Goal: Task Accomplishment & Management: Use online tool/utility

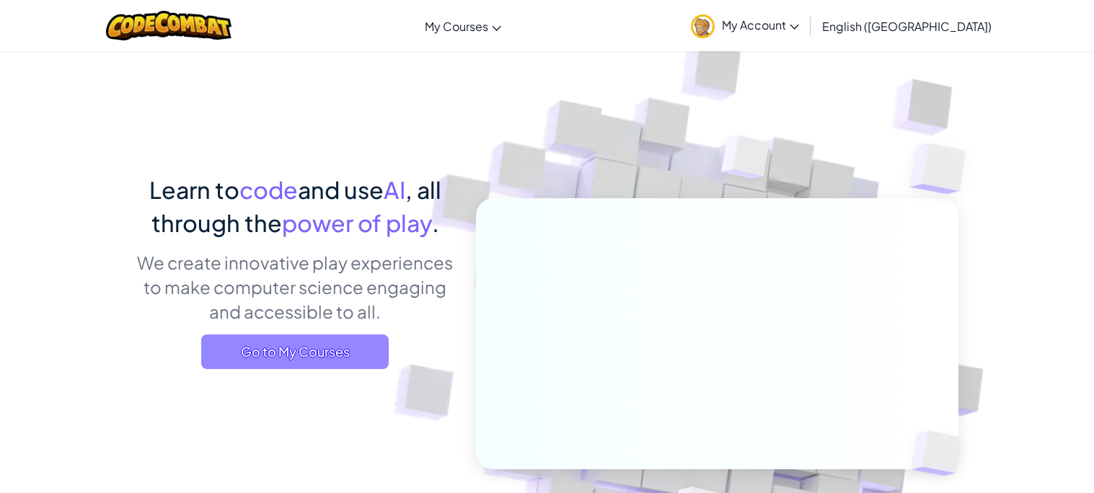
click at [369, 364] on span "Go to My Courses" at bounding box center [294, 351] width 187 height 35
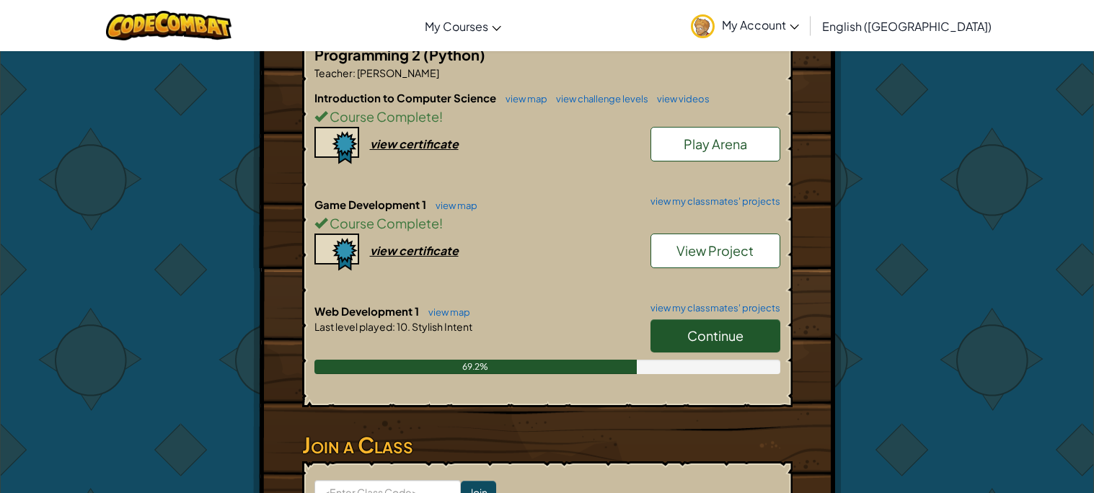
scroll to position [345, 0]
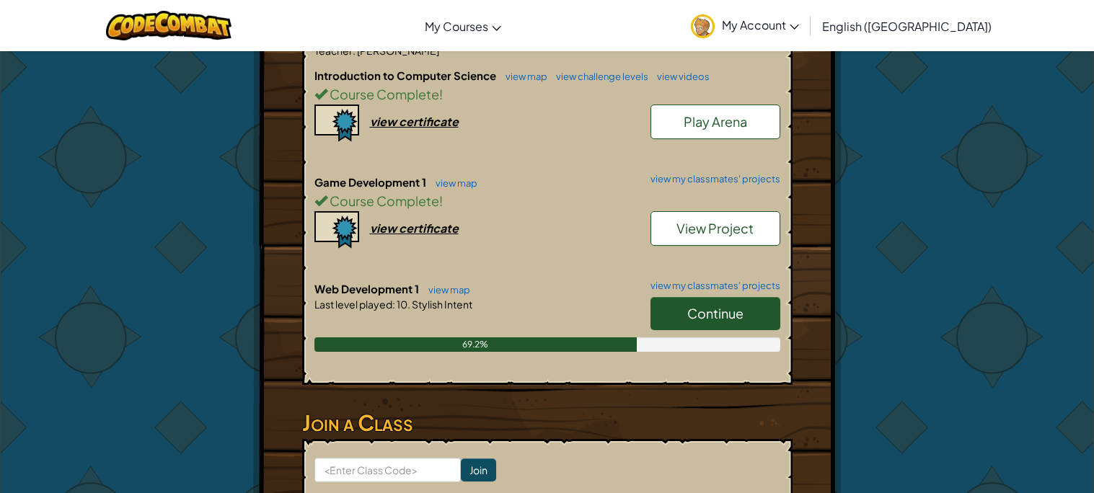
click at [697, 305] on span "Continue" at bounding box center [715, 313] width 56 height 17
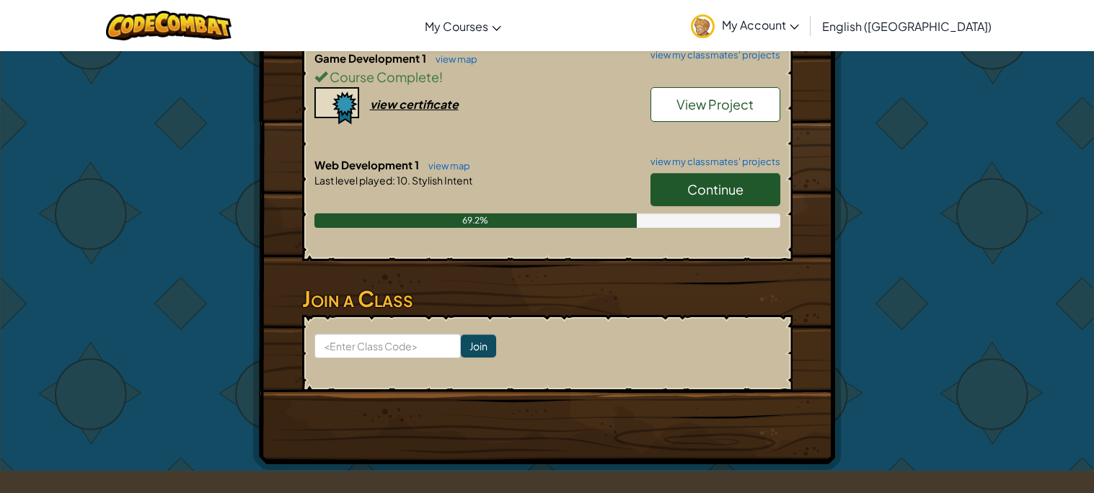
scroll to position [482, 0]
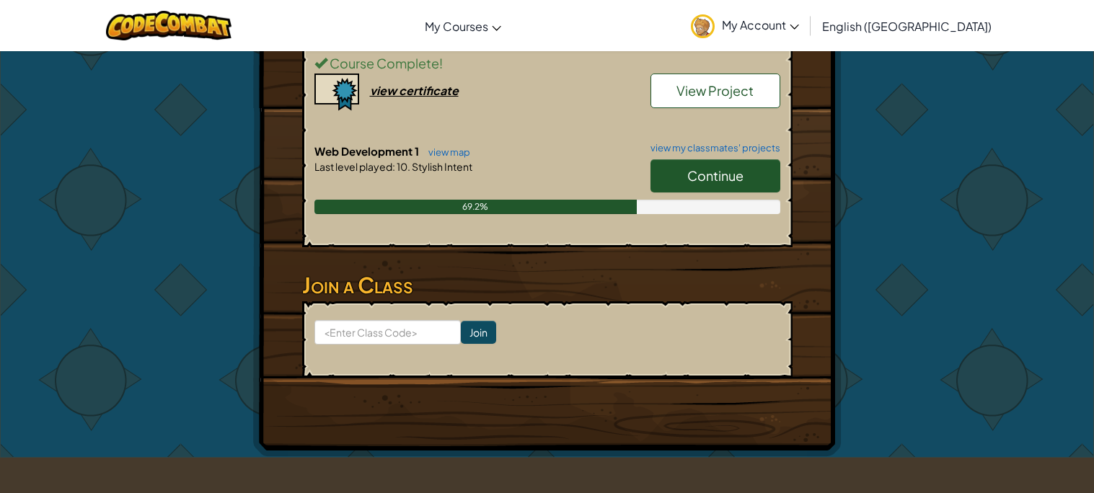
click at [713, 167] on span "Continue" at bounding box center [715, 175] width 56 height 17
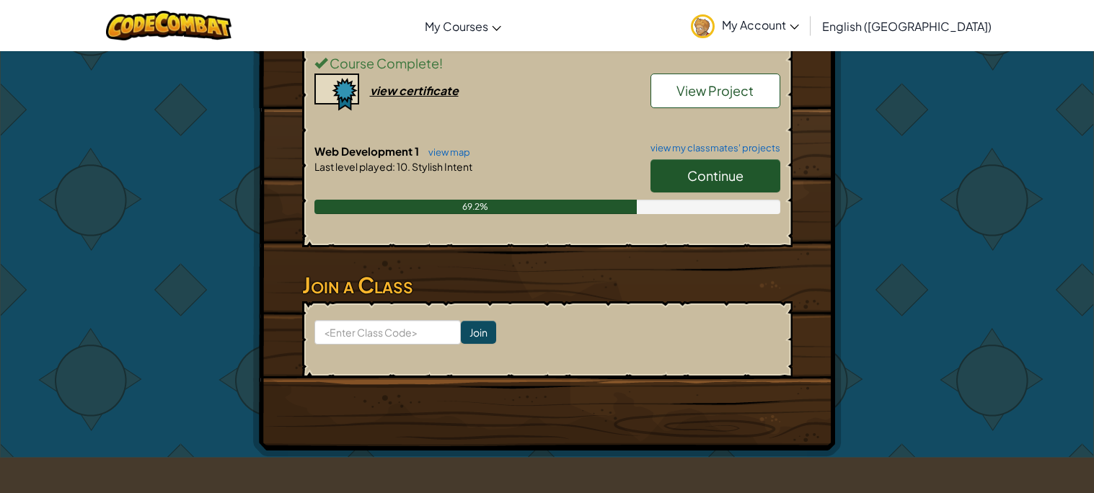
click at [713, 167] on span "Continue" at bounding box center [715, 175] width 56 height 17
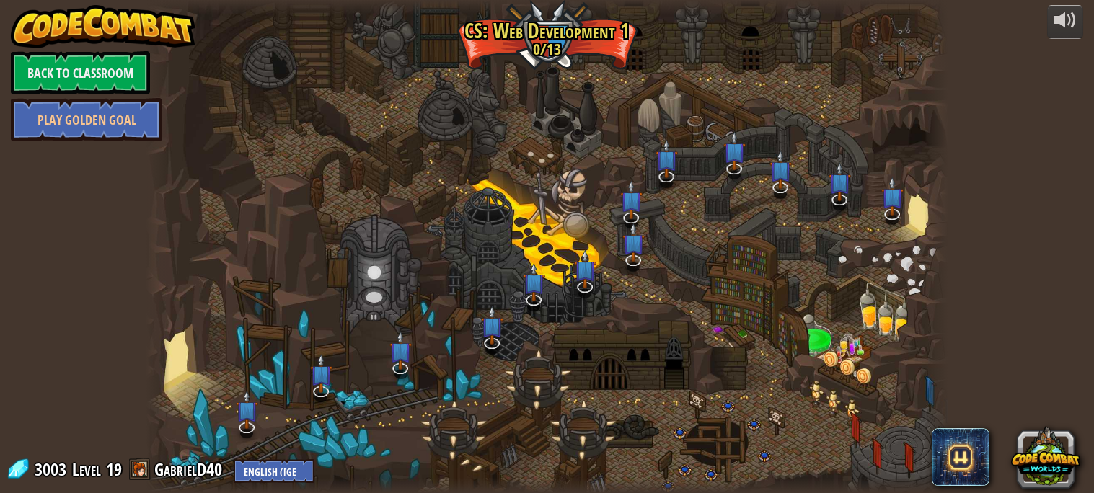
scroll to position [0, 0]
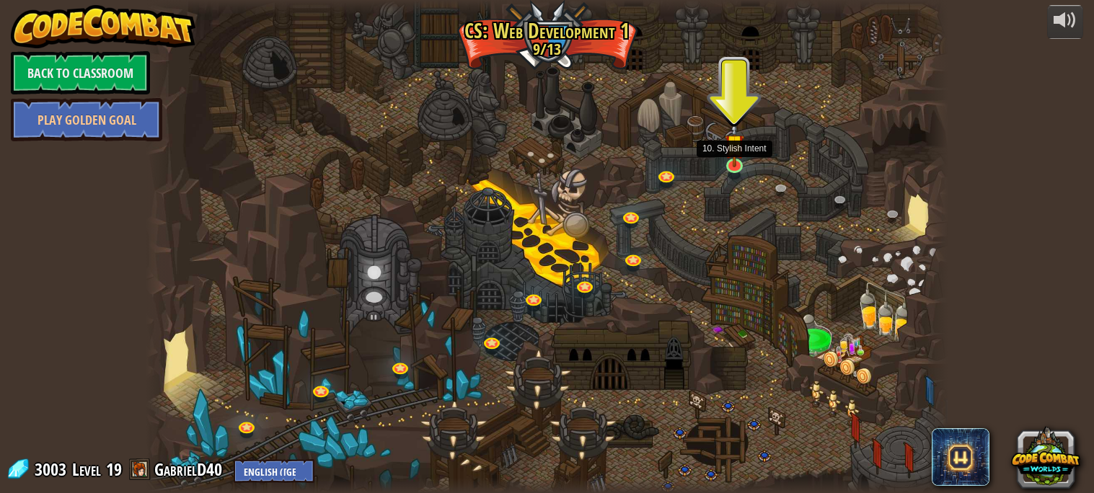
click at [732, 149] on img at bounding box center [735, 143] width 20 height 45
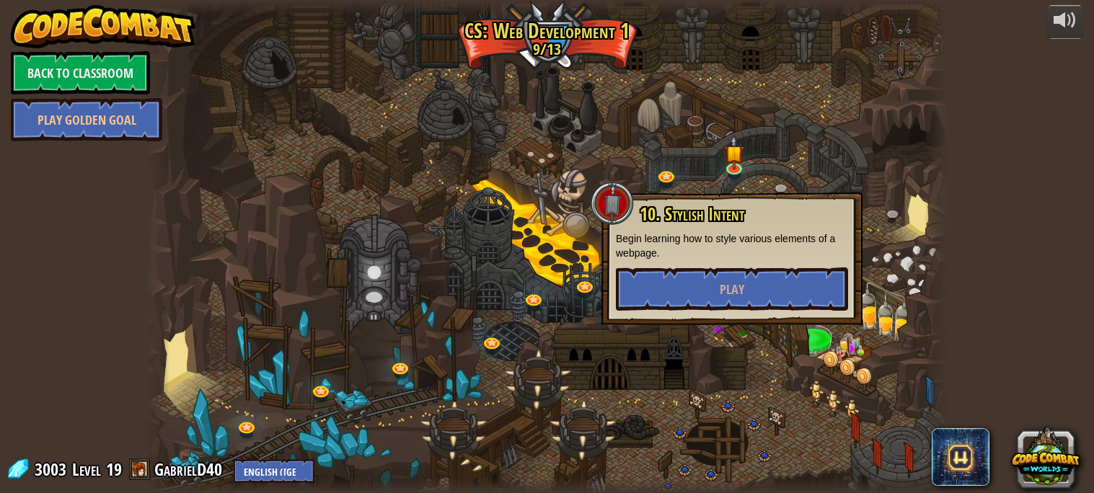
click at [780, 256] on p "Begin learning how to style various elements of a webpage." at bounding box center [732, 245] width 232 height 29
click at [780, 276] on button "Play" at bounding box center [732, 288] width 232 height 43
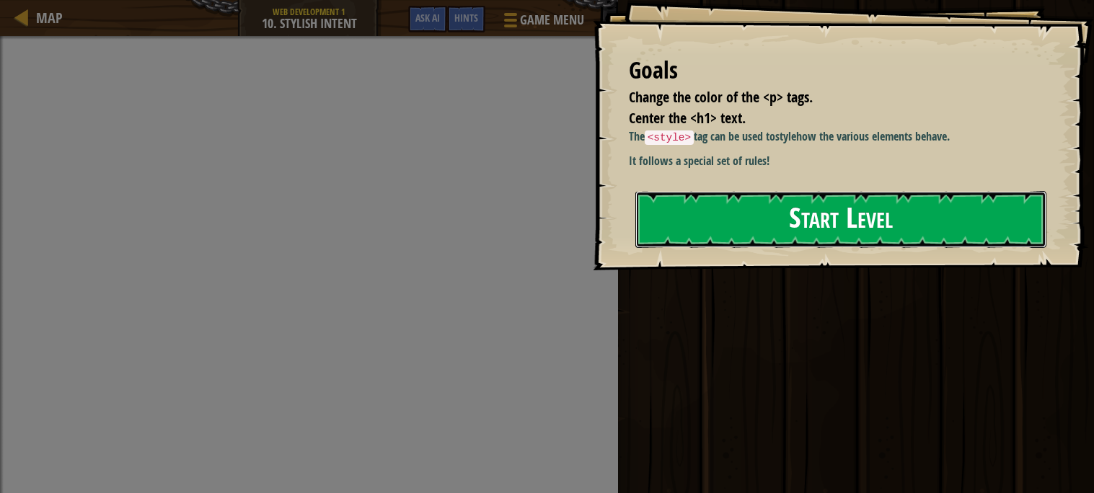
click at [812, 232] on button "Start Level" at bounding box center [840, 219] width 411 height 57
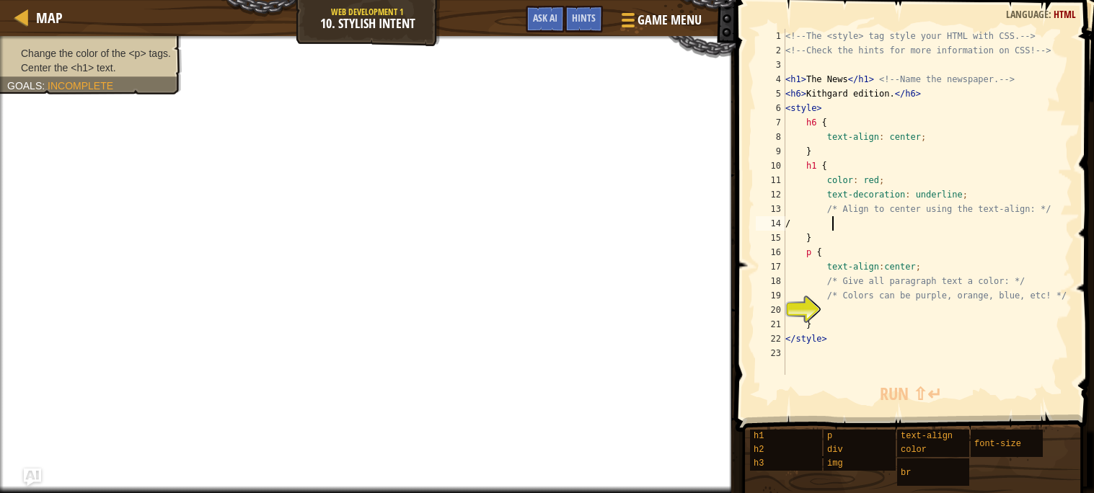
scroll to position [6, 3]
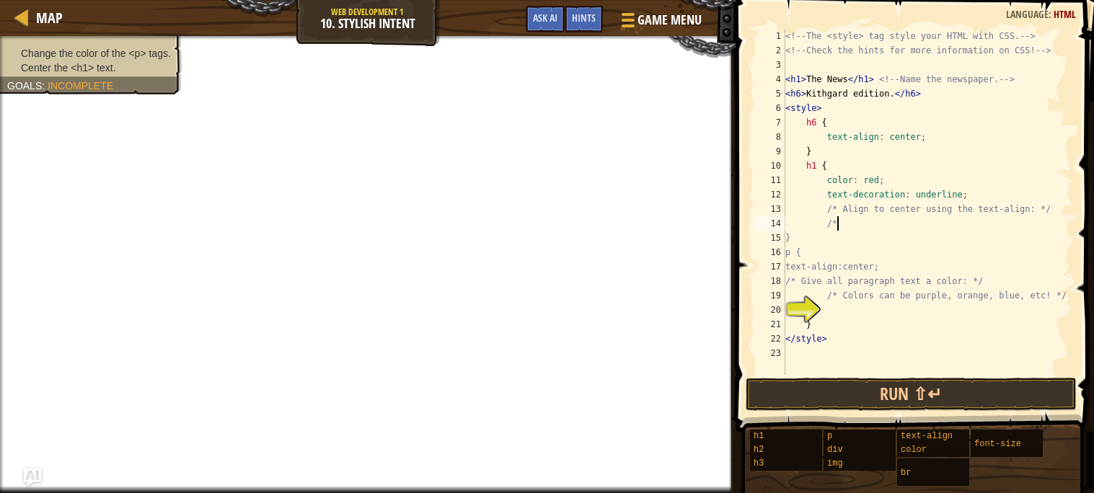
type textarea "/"
click at [898, 324] on div "<!-- The <style> tag style your HTML with CSS. --> <!-- Check the hints for mor…" at bounding box center [927, 216] width 290 height 375
type textarea "}"
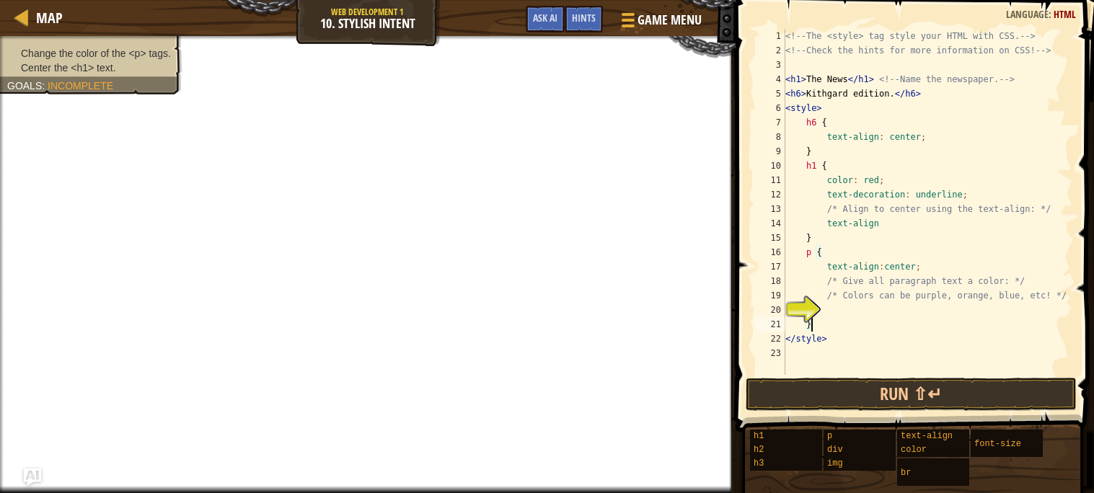
click at [859, 319] on div "<!-- The <style> tag style your HTML with CSS. --> <!-- Check the hints for mor…" at bounding box center [927, 216] width 290 height 375
click at [859, 312] on div "<!-- The <style> tag style your HTML with CSS. --> <!-- Check the hints for mor…" at bounding box center [927, 216] width 290 height 375
type textarea "t"
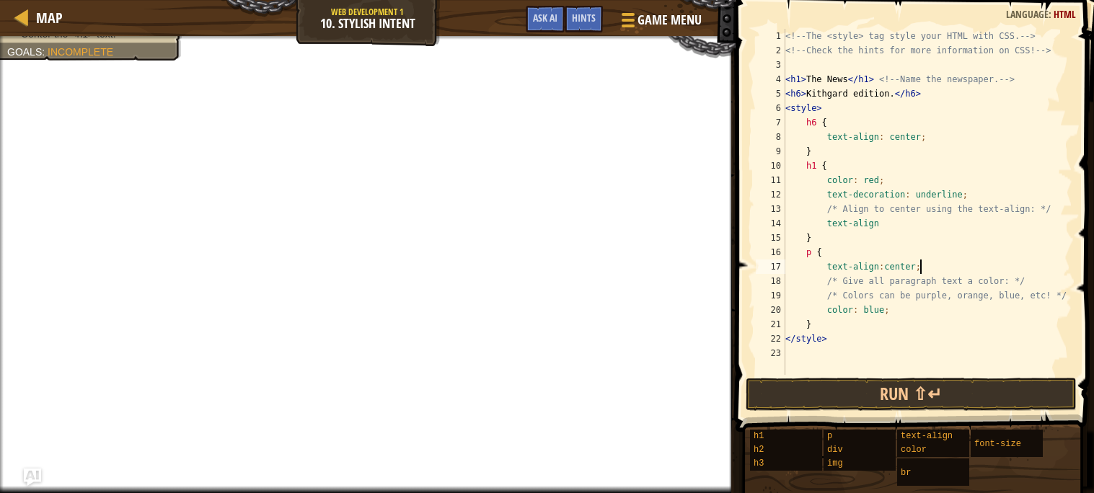
click at [943, 264] on div "<!-- The <style> tag style your HTML with CSS. --> <!-- Check the hints for mor…" at bounding box center [927, 216] width 290 height 375
click at [907, 219] on div "<!-- The <style> tag style your HTML with CSS. --> <!-- Check the hints for mor…" at bounding box center [927, 216] width 290 height 375
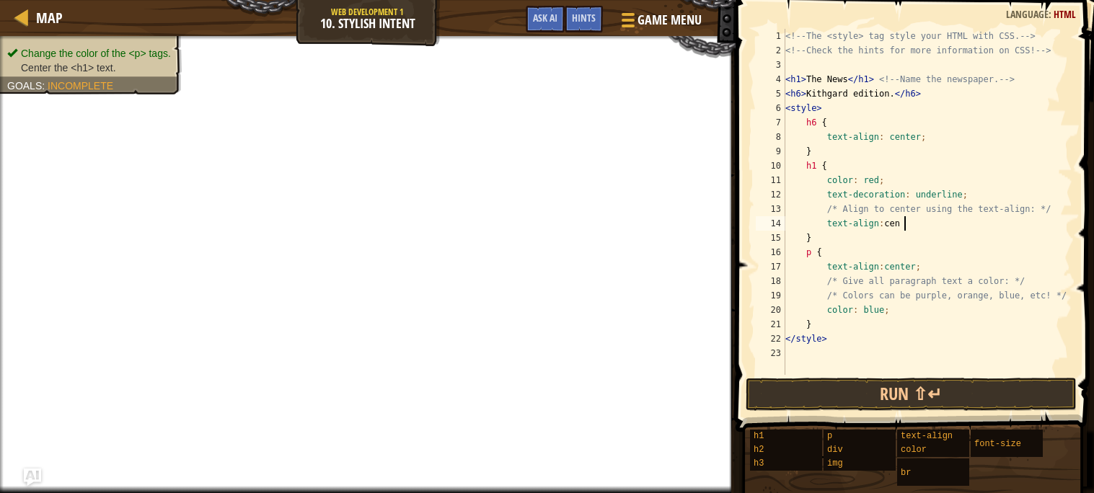
scroll to position [6, 9]
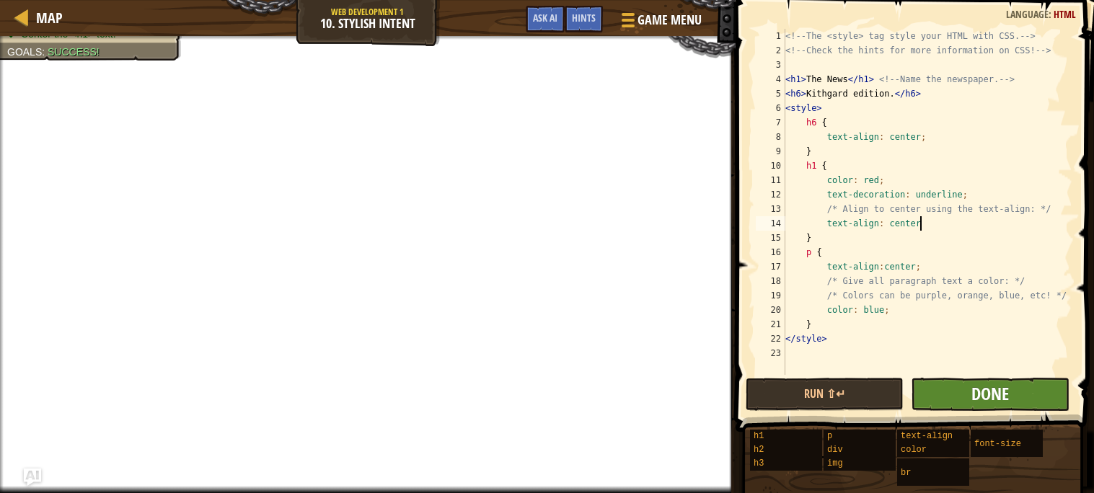
type textarea "text-align: center"
click at [994, 388] on span "Done" at bounding box center [989, 393] width 37 height 23
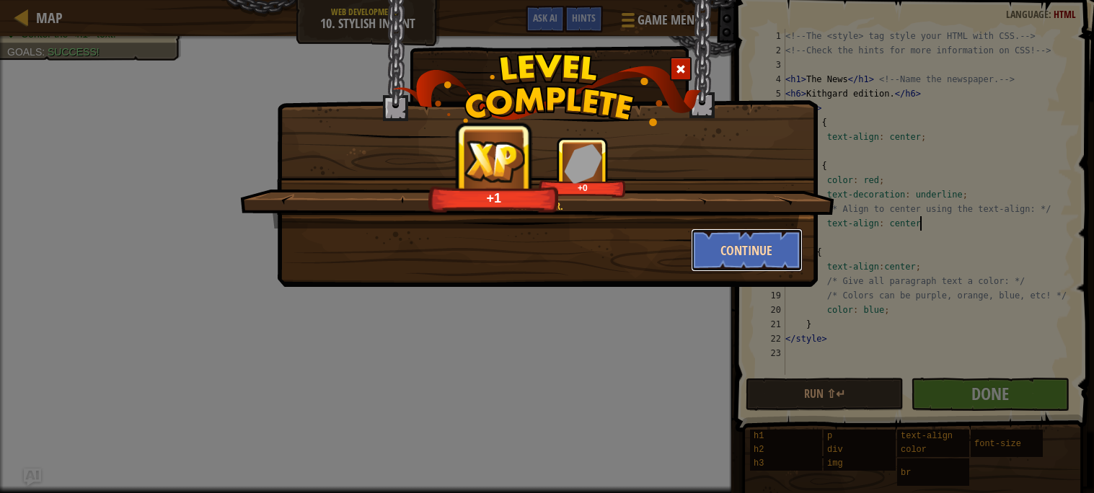
click at [747, 249] on button "Continue" at bounding box center [747, 250] width 112 height 43
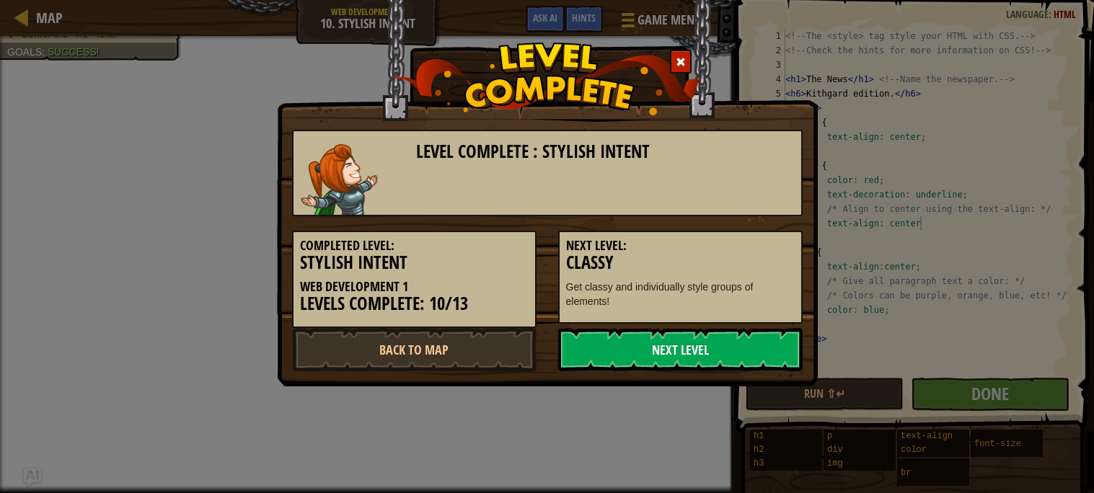
click at [635, 331] on link "Next Level" at bounding box center [680, 349] width 244 height 43
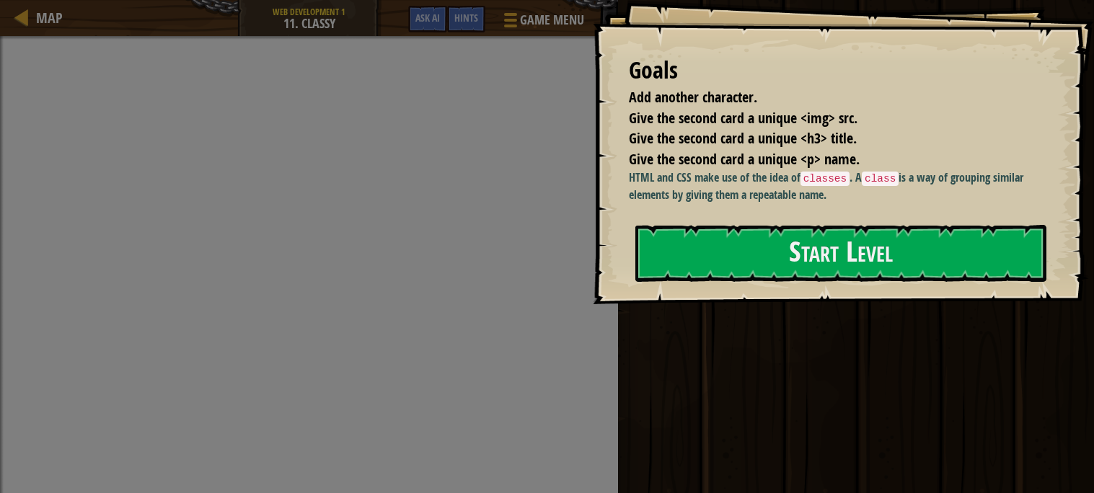
click at [774, 288] on div "Goals Add another character. Give the second card a unique <img> src. Give the …" at bounding box center [843, 152] width 501 height 304
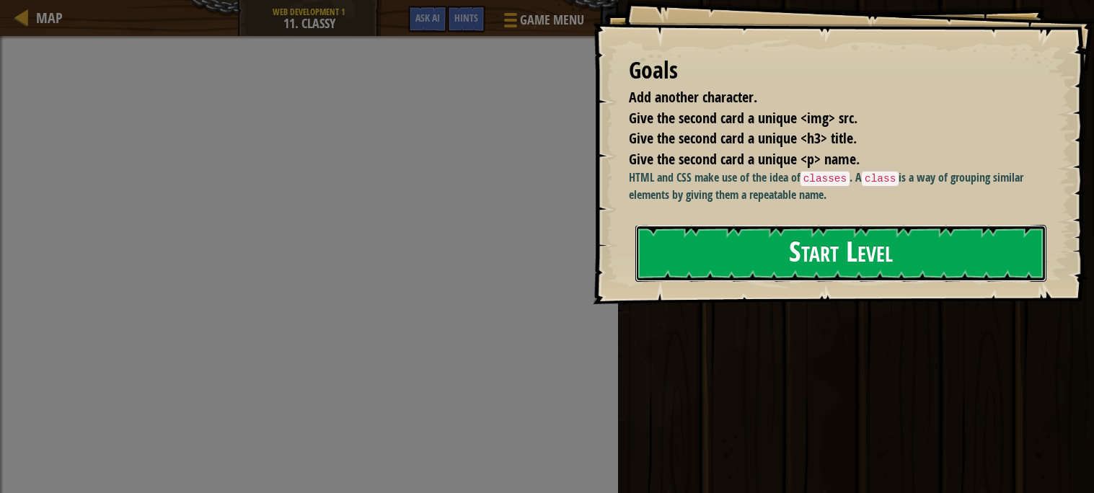
click at [820, 252] on button "Start Level" at bounding box center [840, 253] width 411 height 57
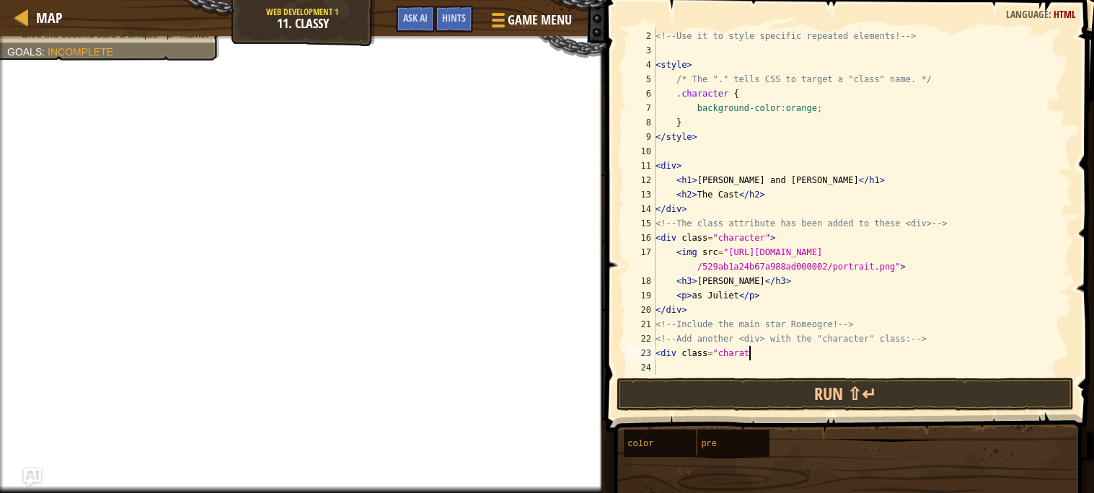
scroll to position [6, 6]
click at [744, 347] on div "<!-- Use it to style specific repeated elements! --> < style > /* The "." tells…" at bounding box center [862, 216] width 420 height 375
click at [783, 350] on div "<!-- Use it to style specific repeated elements! --> < style > /* The "." tells…" at bounding box center [862, 216] width 420 height 375
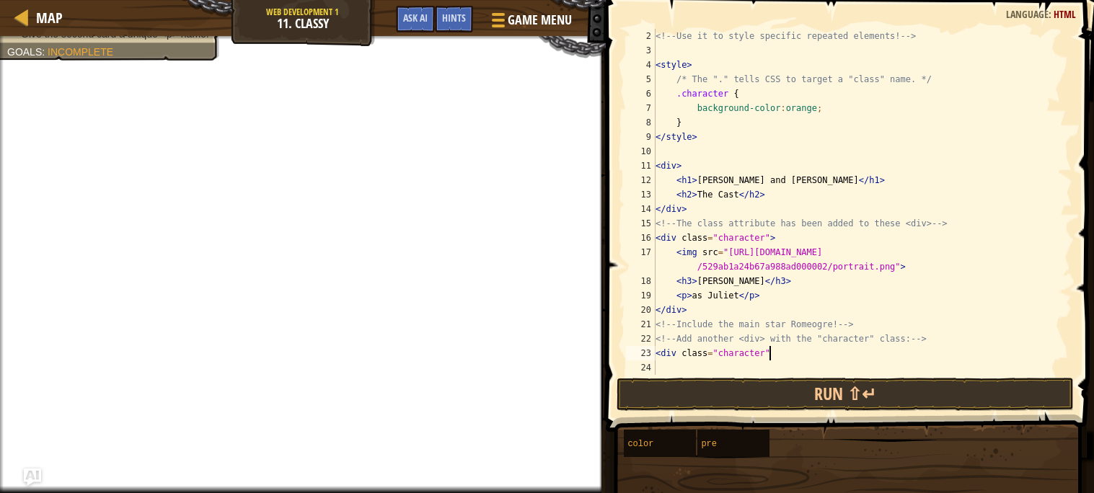
type textarea "<div class="character">"
click at [667, 362] on div "<!-- Use it to style specific repeated elements! --> < style > /* The "." tells…" at bounding box center [862, 216] width 420 height 375
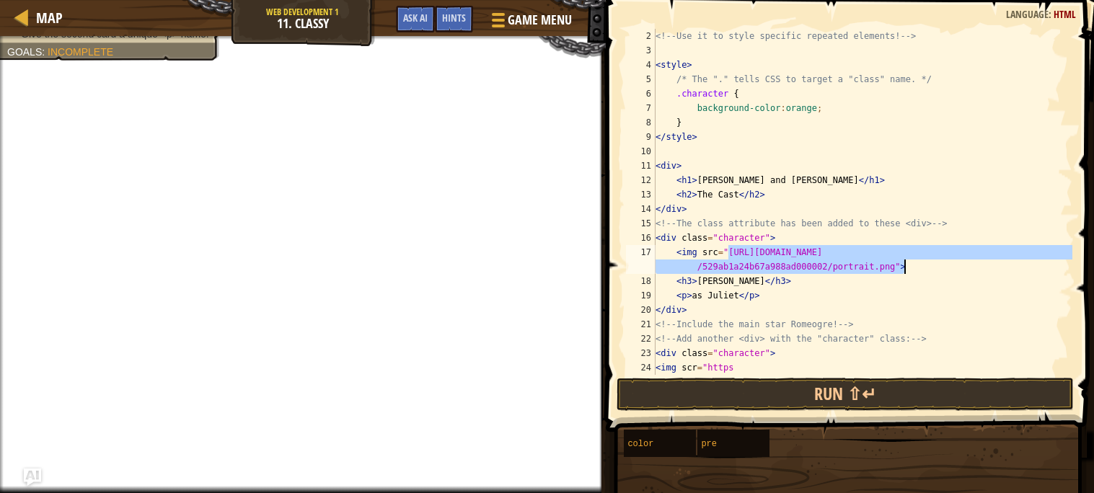
drag, startPoint x: 727, startPoint y: 252, endPoint x: 911, endPoint y: 268, distance: 185.2
click at [911, 268] on div "<!-- Use it to style specific repeated elements! --> < style > /* The "." tells…" at bounding box center [862, 216] width 420 height 375
click at [771, 358] on div "<!-- Use it to style specific repeated elements! --> < style > /* The "." tells…" at bounding box center [862, 216] width 420 height 375
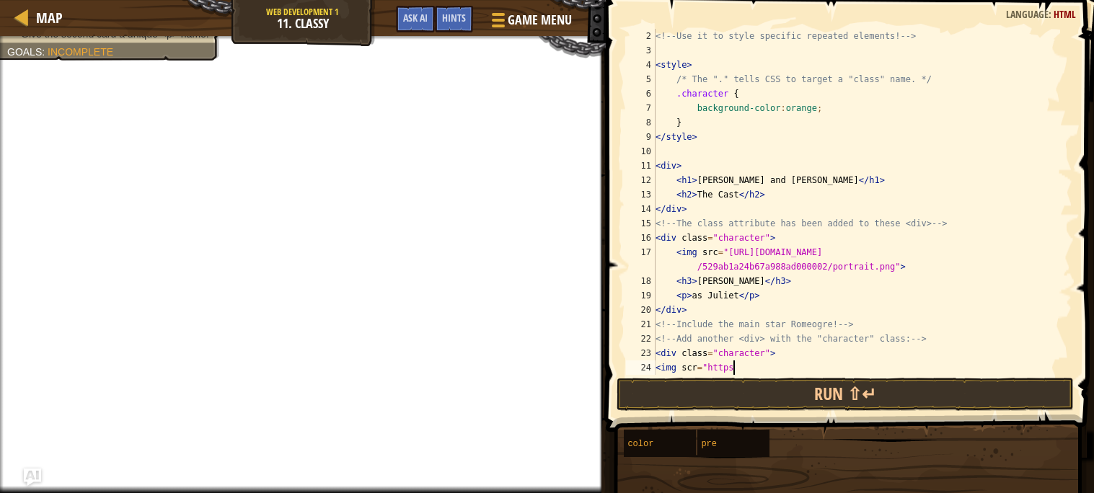
click at [756, 365] on div "<!-- Use it to style specific repeated elements! --> < style > /* The "." tells…" at bounding box center [862, 216] width 420 height 375
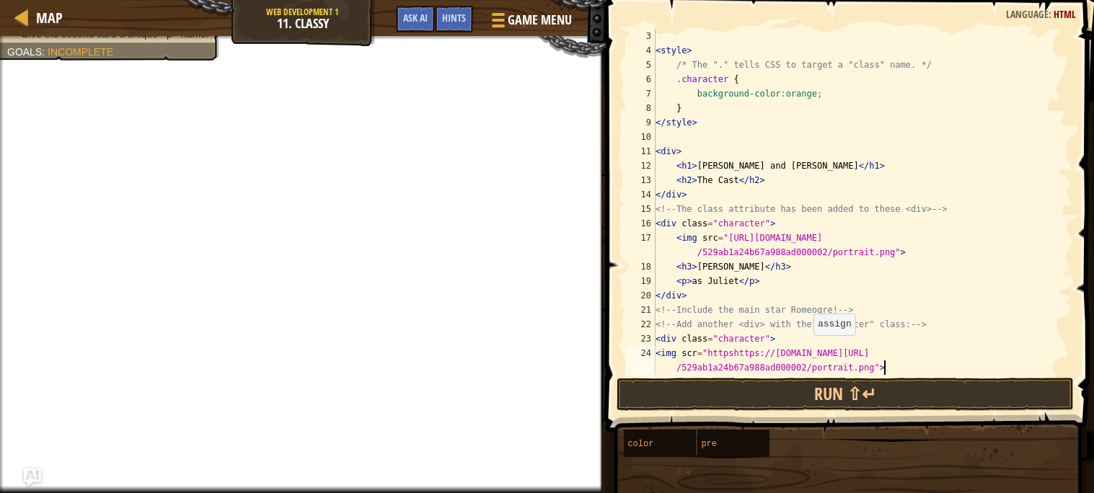
scroll to position [43, 0]
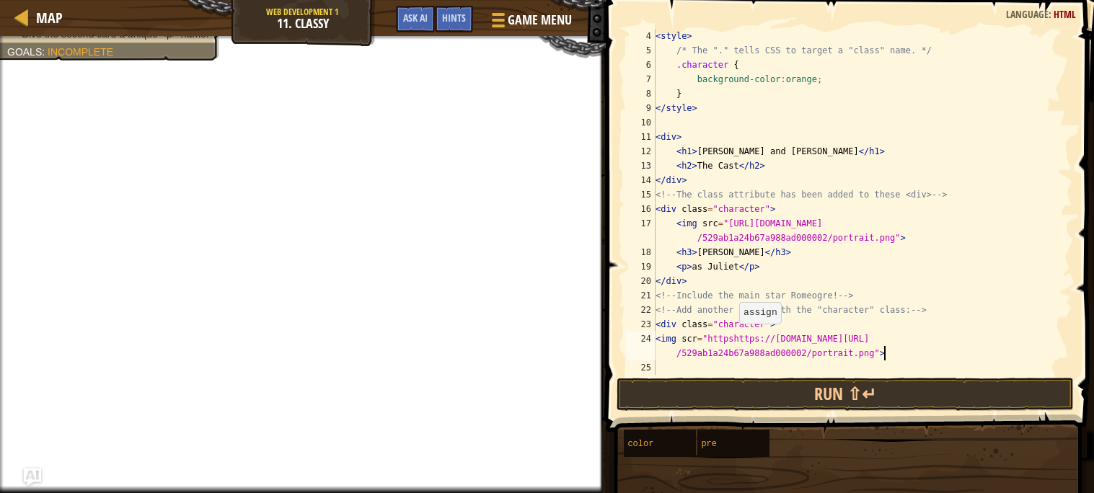
click at [732, 338] on div "< style > /* The "." tells CSS to target a "class" name. */ .character { backgr…" at bounding box center [862, 216] width 420 height 375
click at [889, 356] on div "< style > /* The "." tells CSS to target a "class" name. */ .character { backgr…" at bounding box center [862, 216] width 420 height 375
click at [864, 353] on div "< style > /* The "." tells CSS to target a "class" name. */ .character { backgr…" at bounding box center [862, 216] width 420 height 375
click at [892, 334] on div "< style > /* The "." tells CSS to target a "class" name. */ .character { backgr…" at bounding box center [862, 216] width 420 height 375
click at [783, 350] on div "< style > /* The "." tells CSS to target a "class" name. */ .character { backgr…" at bounding box center [862, 216] width 420 height 375
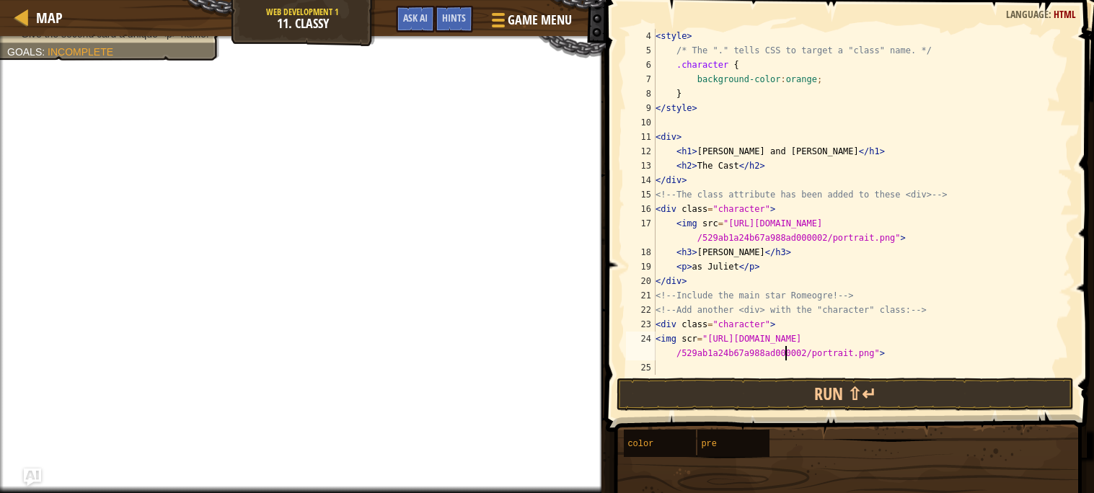
scroll to position [6, 32]
click at [805, 353] on div "< style > /* The "." tells CSS to target a "class" name. */ .character { backgr…" at bounding box center [862, 216] width 420 height 375
type textarea "<img scr="[URL][DOMAIN_NAME]">"
click at [686, 367] on div "< style > /* The "." tells CSS to target a "class" name. */ .character { backgr…" at bounding box center [862, 216] width 420 height 375
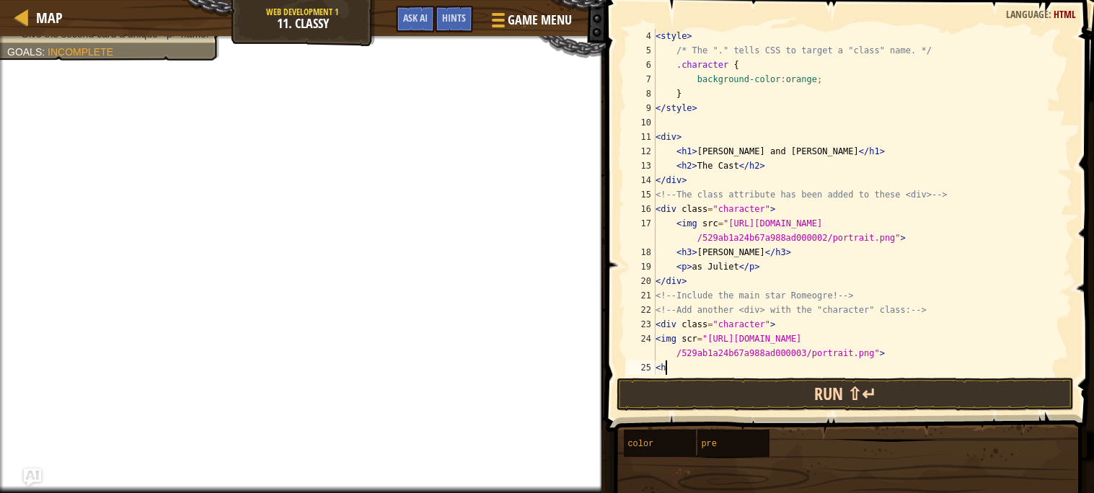
scroll to position [6, 1]
type textarea "<h3> hkhiuhiuhiugiug"
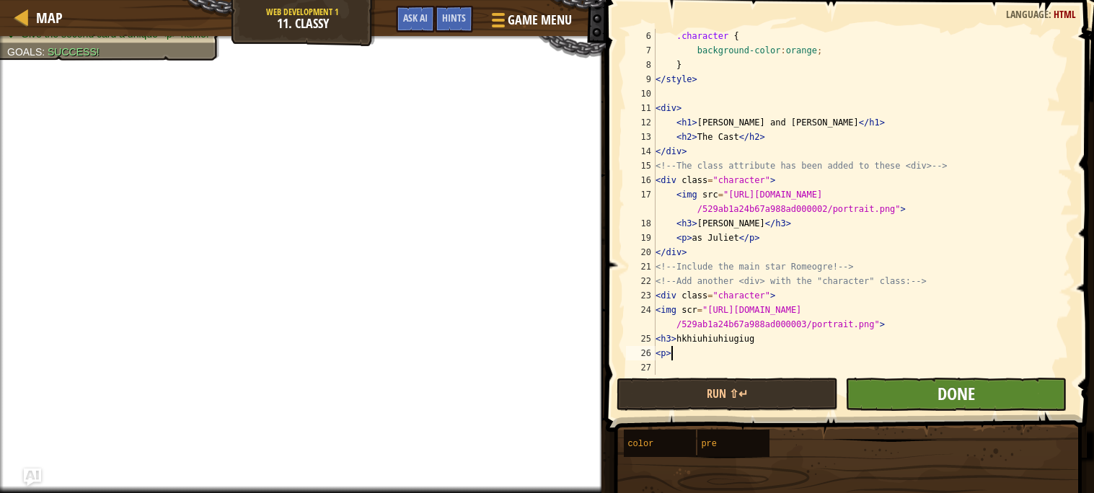
type textarea "<p>"
click at [956, 392] on span "Done" at bounding box center [955, 393] width 37 height 23
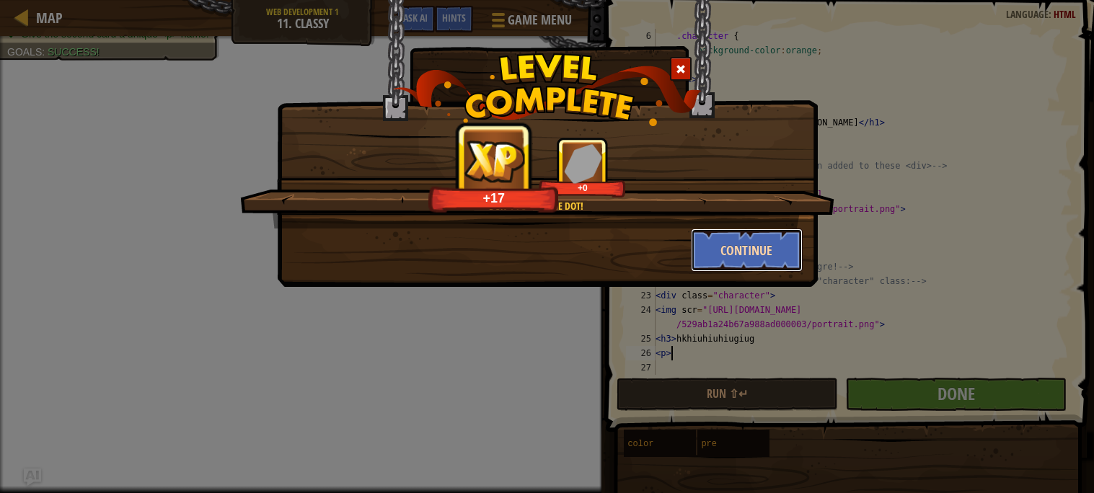
click at [732, 243] on button "Continue" at bounding box center [747, 250] width 112 height 43
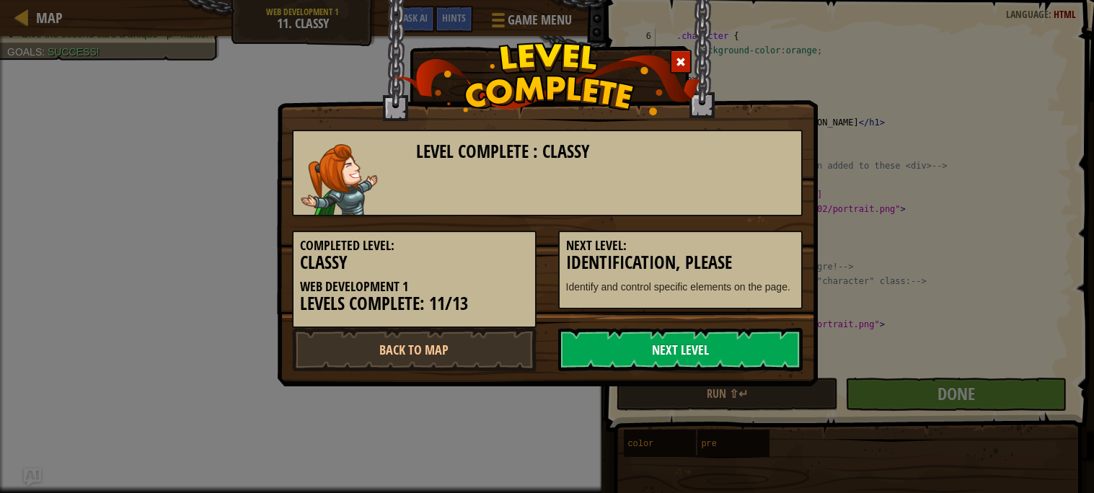
click at [727, 333] on link "Next Level" at bounding box center [680, 349] width 244 height 43
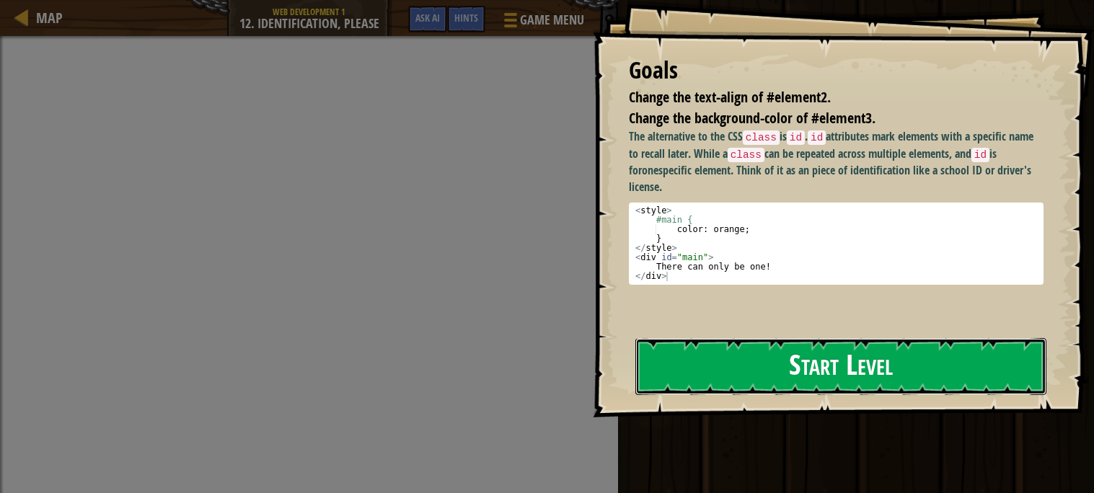
click at [828, 343] on button "Start Level" at bounding box center [840, 366] width 411 height 57
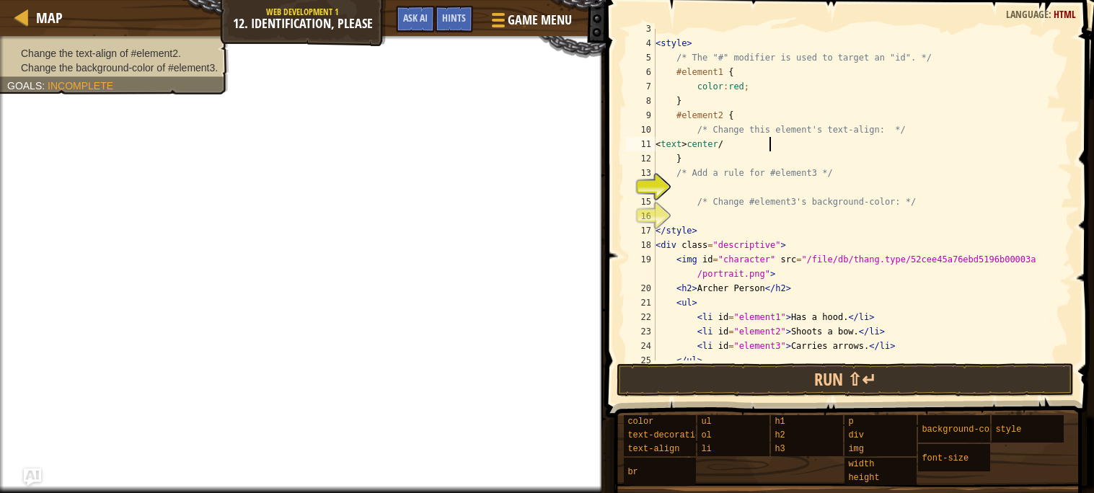
scroll to position [6, 9]
type textarea "<text> center/"
click at [731, 184] on div "< style > /* The "#" modifier is used to target an "id". */ #element1 { color :…" at bounding box center [862, 202] width 420 height 360
click at [706, 208] on div "< style > /* The "#" modifier is used to target an "id". */ #element1 { color :…" at bounding box center [862, 202] width 420 height 360
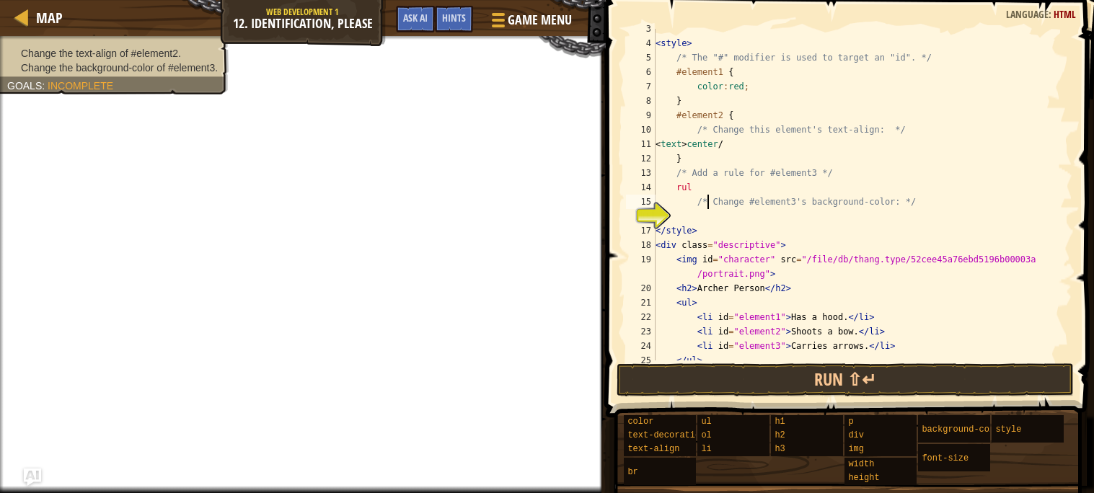
type textarea "/* Change #element3's background-color: */"
click at [708, 218] on div "< style > /* The "#" modifier is used to target an "id". */ #element1 { color :…" at bounding box center [862, 202] width 420 height 360
type textarea "e"
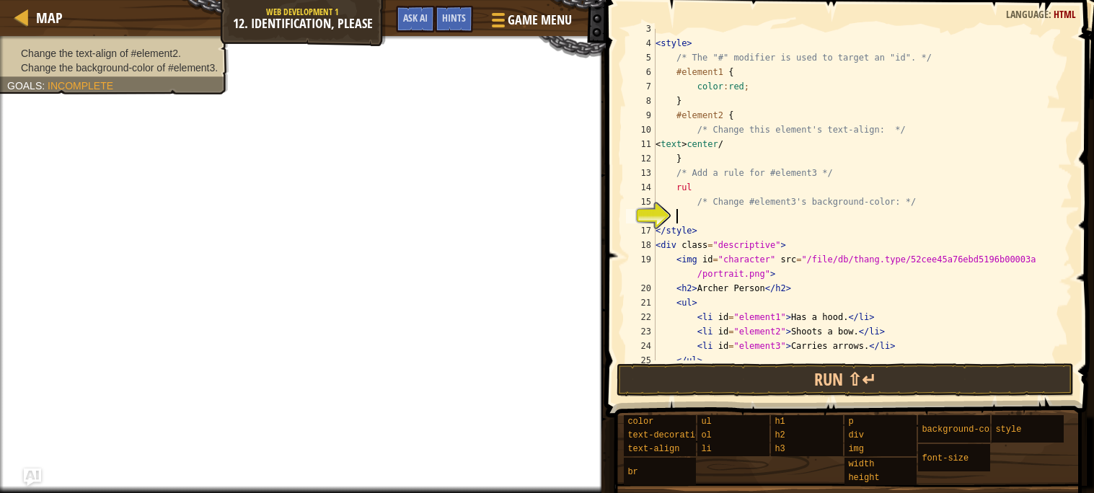
click at [676, 186] on div "< style > /* The "#" modifier is used to target an "id". */ #element1 { color :…" at bounding box center [862, 202] width 420 height 360
click at [725, 192] on div "< style > /* The "#" modifier is used to target an "id". */ #element1 { color :…" at bounding box center [862, 202] width 420 height 360
click at [420, 12] on span "Ask AI" at bounding box center [415, 18] width 25 height 14
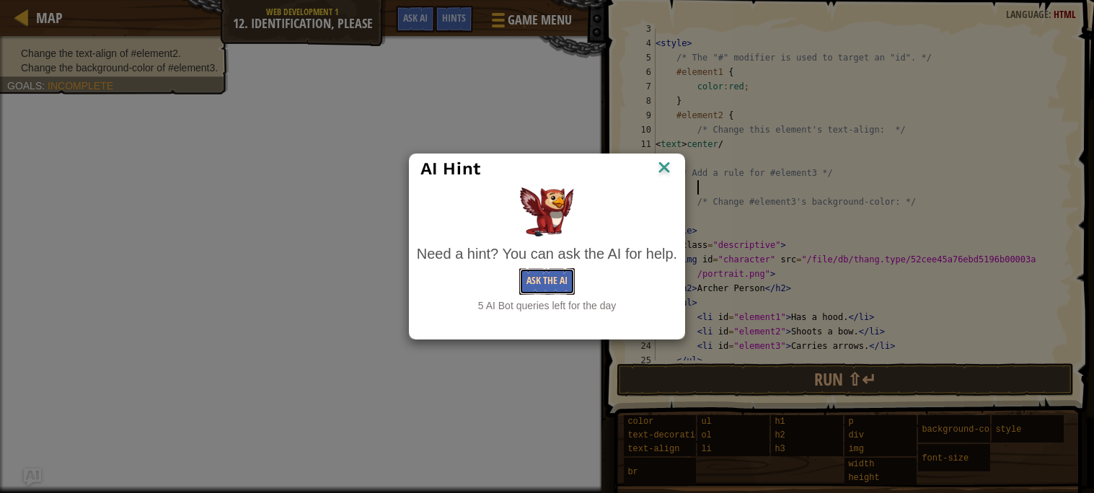
click at [556, 285] on button "Ask the AI" at bounding box center [547, 281] width 56 height 27
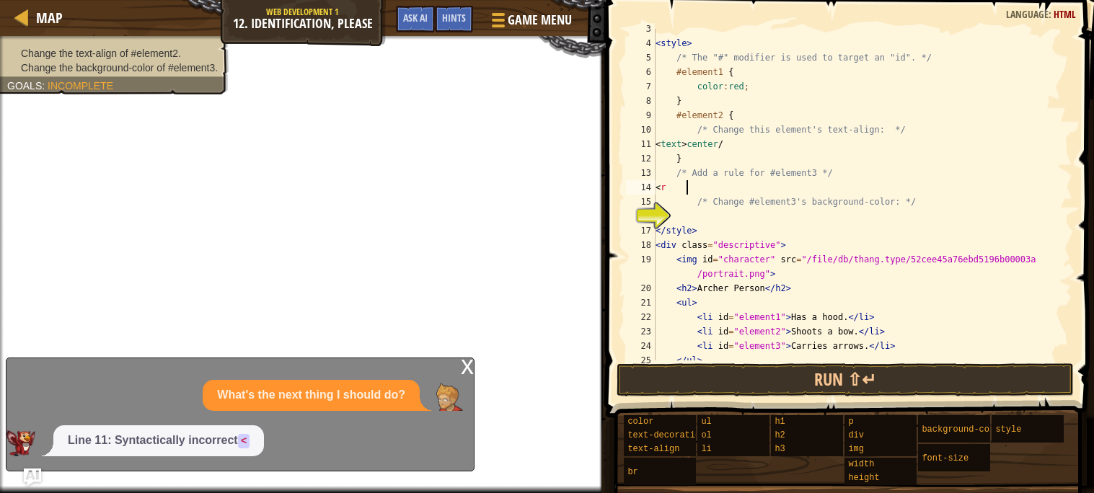
type textarea "<"
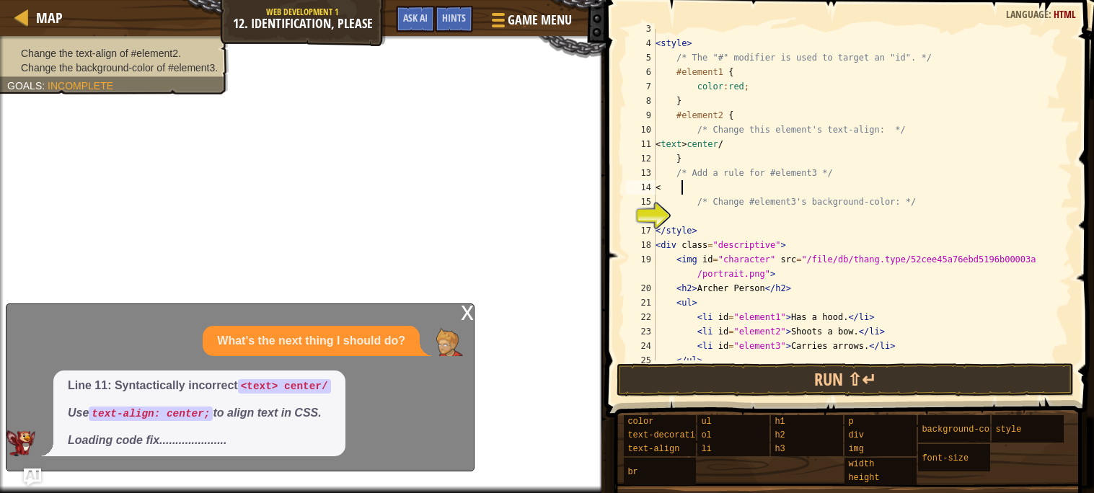
scroll to position [6, 1]
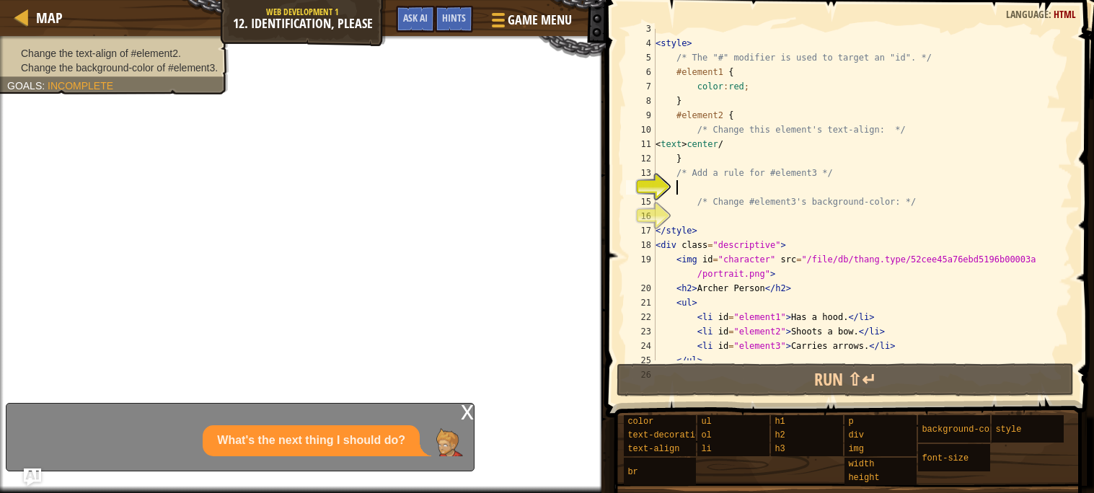
click at [702, 143] on div "< style > /* The "#" modifier is used to target an "id". */ #element1 { color :…" at bounding box center [862, 202] width 420 height 360
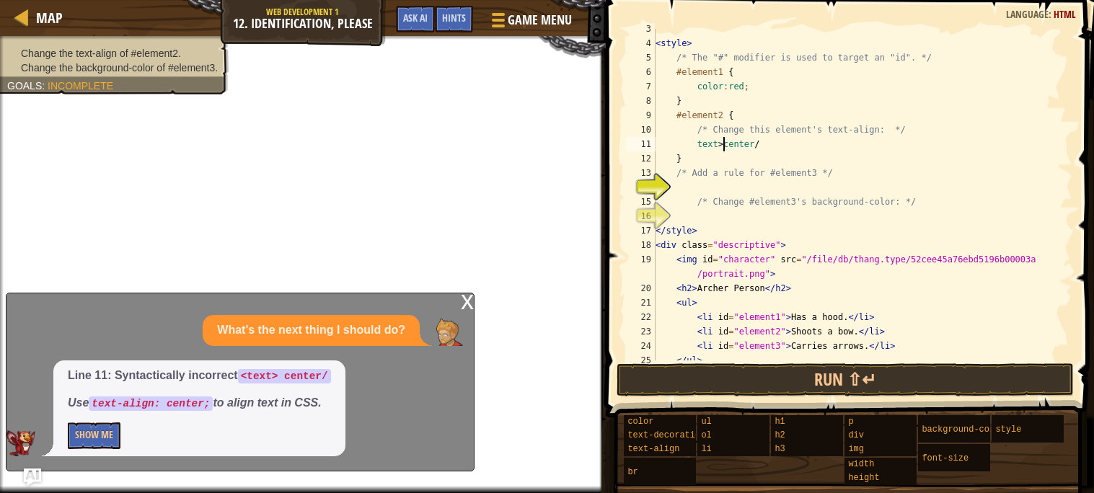
click at [723, 141] on div "< style > /* The "#" modifier is used to target an "id". */ #element1 { color :…" at bounding box center [862, 202] width 420 height 360
click at [807, 143] on div "< style > /* The "#" modifier is used to target an "id". */ #element1 { color :…" at bounding box center [862, 202] width 420 height 360
type textarea "text-align: center;"
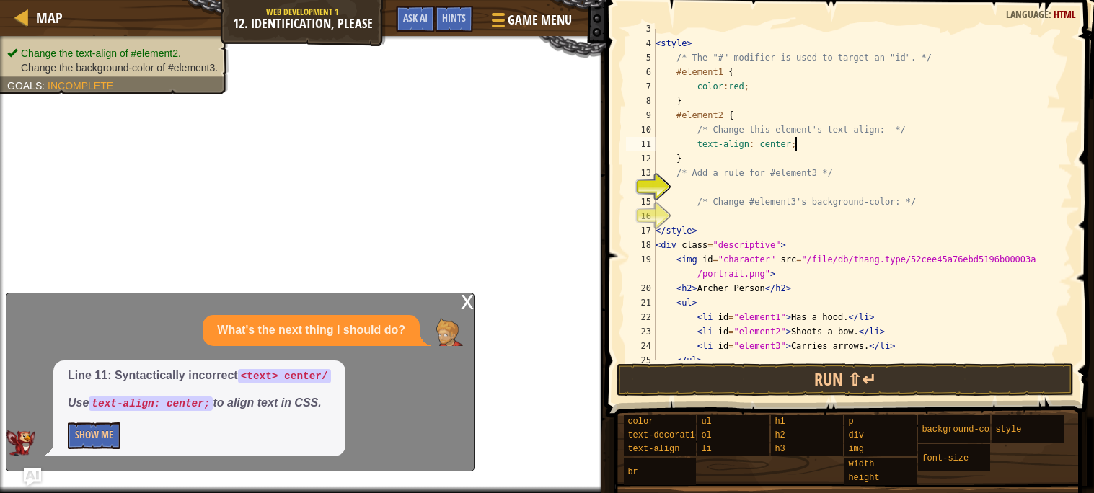
click at [773, 190] on div "< style > /* The "#" modifier is used to target an "id". */ #element1 { color :…" at bounding box center [862, 202] width 420 height 360
click at [98, 437] on button "Show Me" at bounding box center [94, 435] width 53 height 27
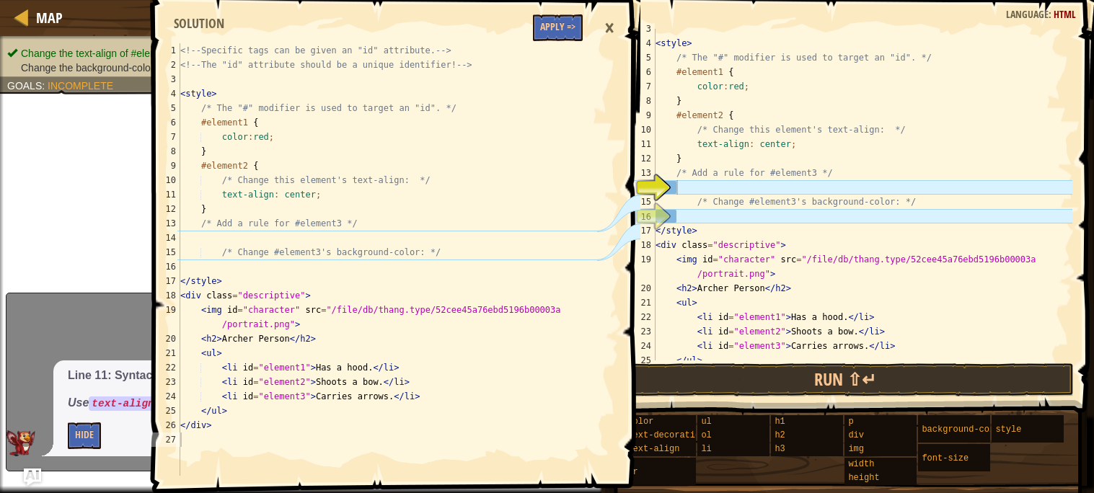
click at [609, 24] on div "×" at bounding box center [609, 28] width 25 height 33
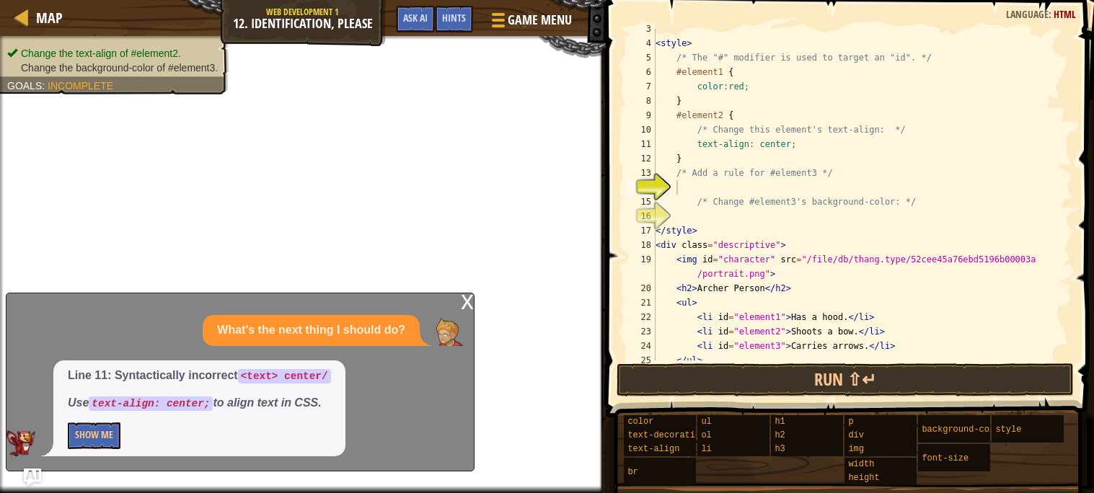
click at [470, 303] on div "x" at bounding box center [467, 300] width 13 height 14
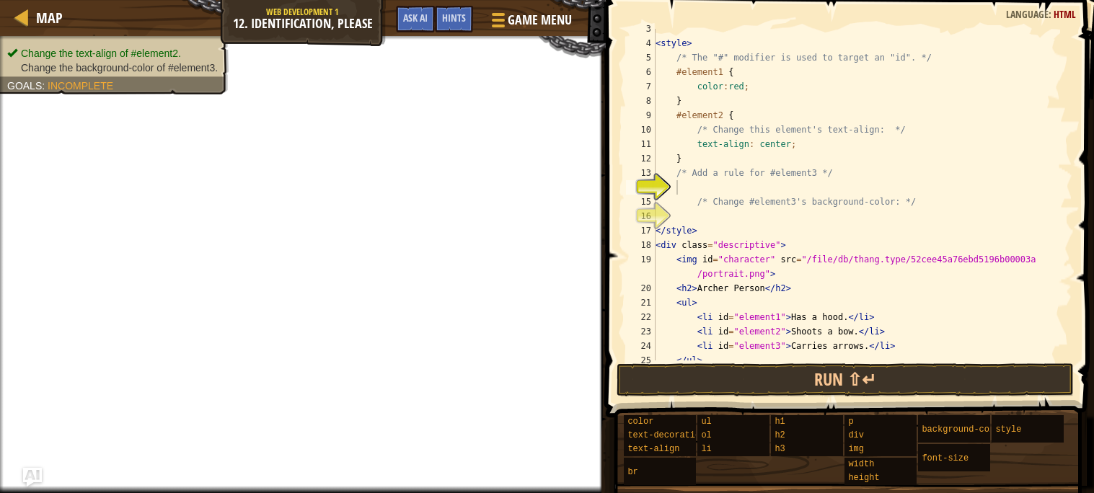
click at [24, 474] on img "Ask AI" at bounding box center [32, 477] width 19 height 19
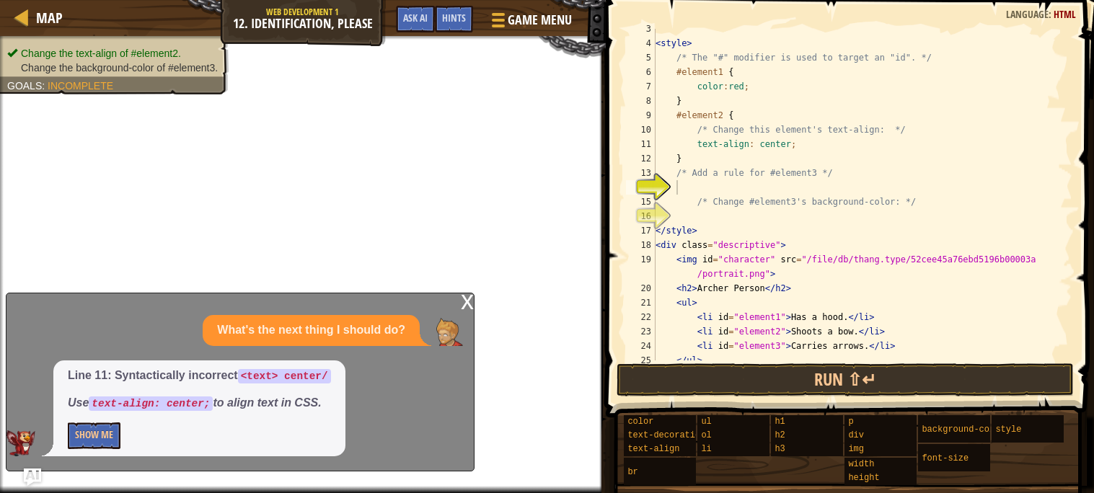
click at [467, 301] on div "x" at bounding box center [467, 300] width 13 height 14
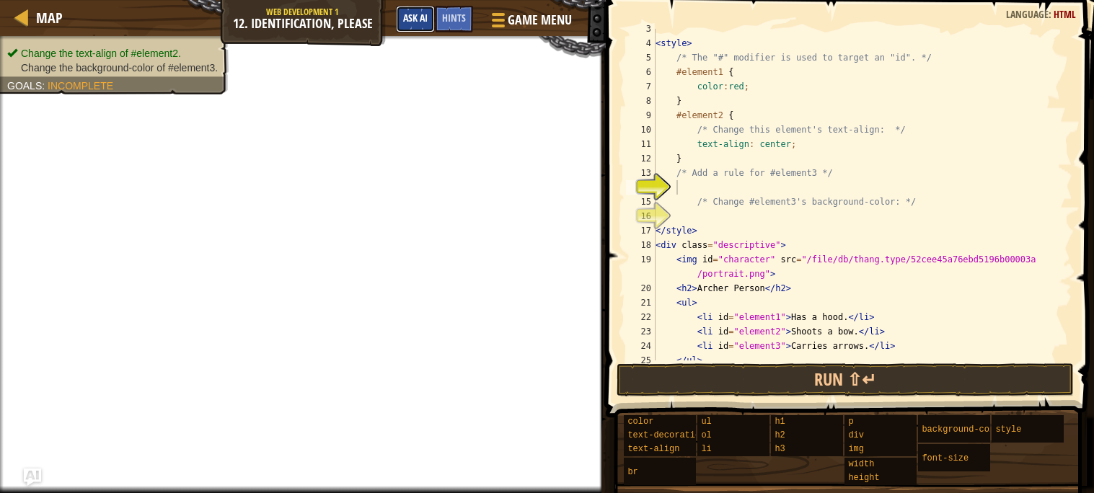
click at [417, 10] on button "Ask AI" at bounding box center [415, 19] width 39 height 27
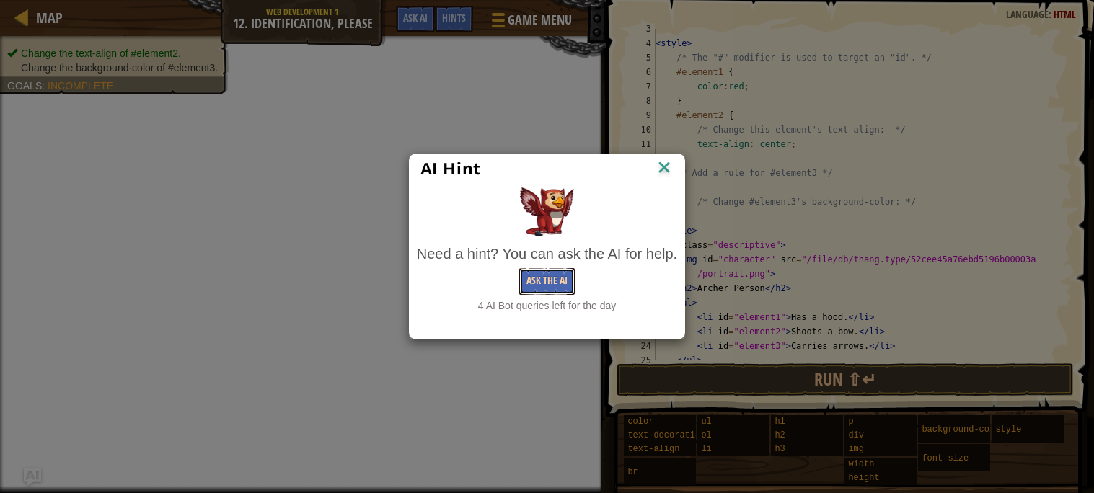
click at [552, 277] on button "Ask the AI" at bounding box center [547, 281] width 56 height 27
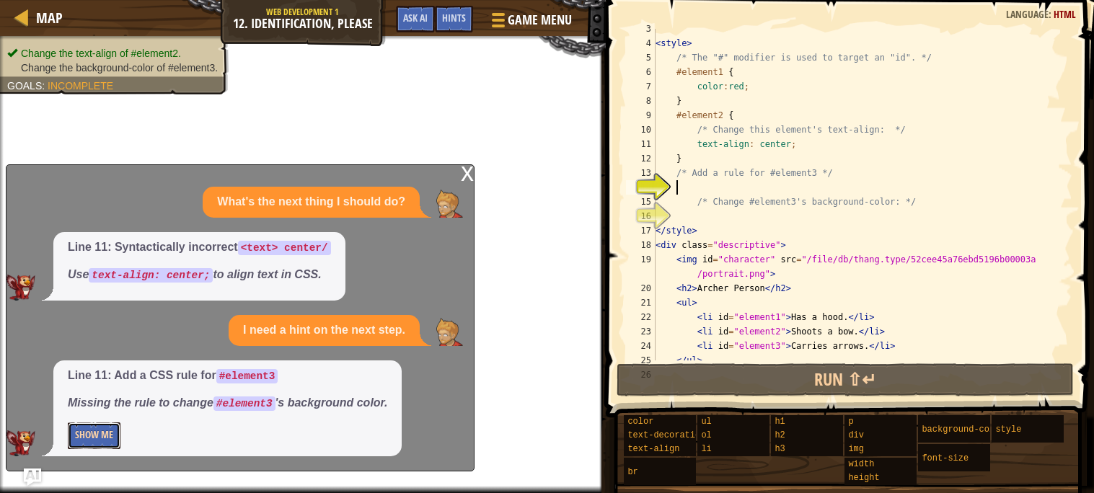
click at [109, 440] on button "Show Me" at bounding box center [94, 435] width 53 height 27
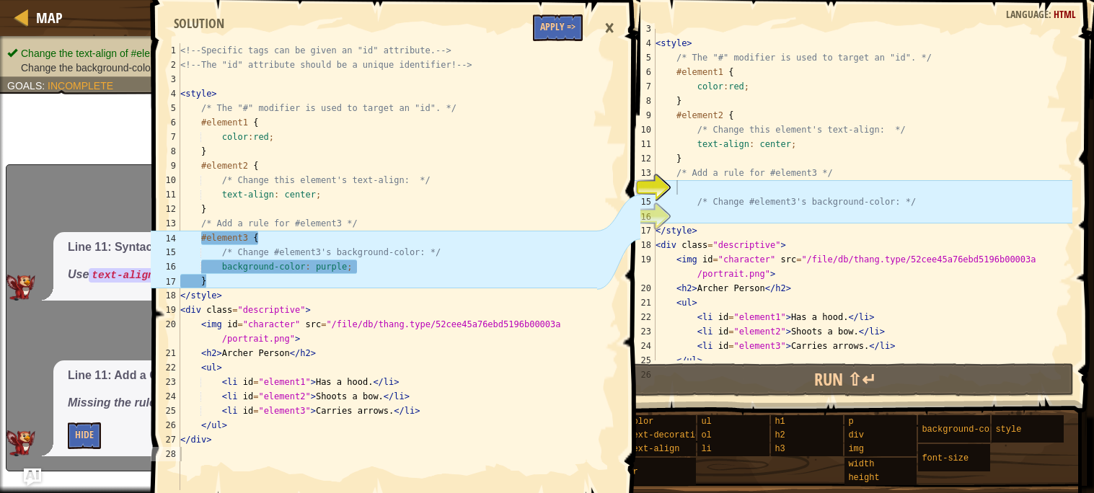
type textarea "/* Change #element3's background-color: */"
click at [753, 198] on div "< style > /* The "#" modifier is used to target an "id". */ #element1 { color :…" at bounding box center [862, 202] width 420 height 360
click at [739, 190] on div "< style > /* The "#" modifier is used to target an "id". */ #element1 { color :…" at bounding box center [862, 202] width 420 height 360
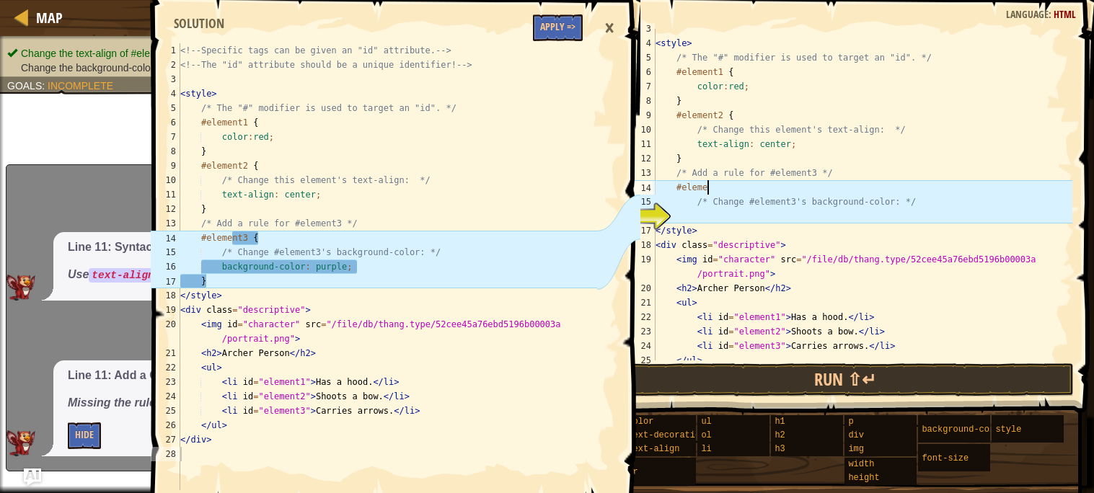
scroll to position [6, 4]
type textarea "#element3 {"
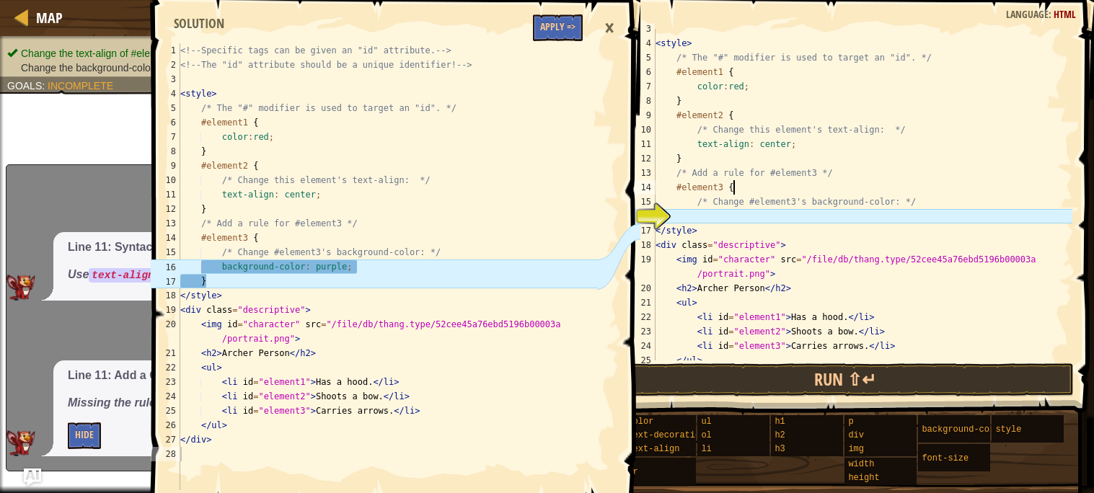
scroll to position [6, 5]
click at [814, 217] on div "< style > /* The "#" modifier is used to target an "id". */ #element1 { color :…" at bounding box center [862, 202] width 420 height 360
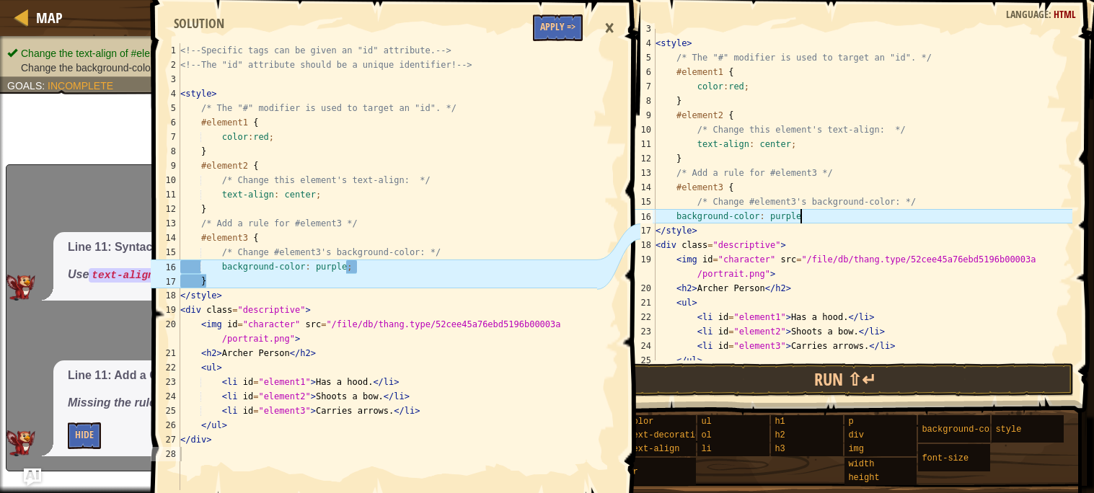
scroll to position [6, 11]
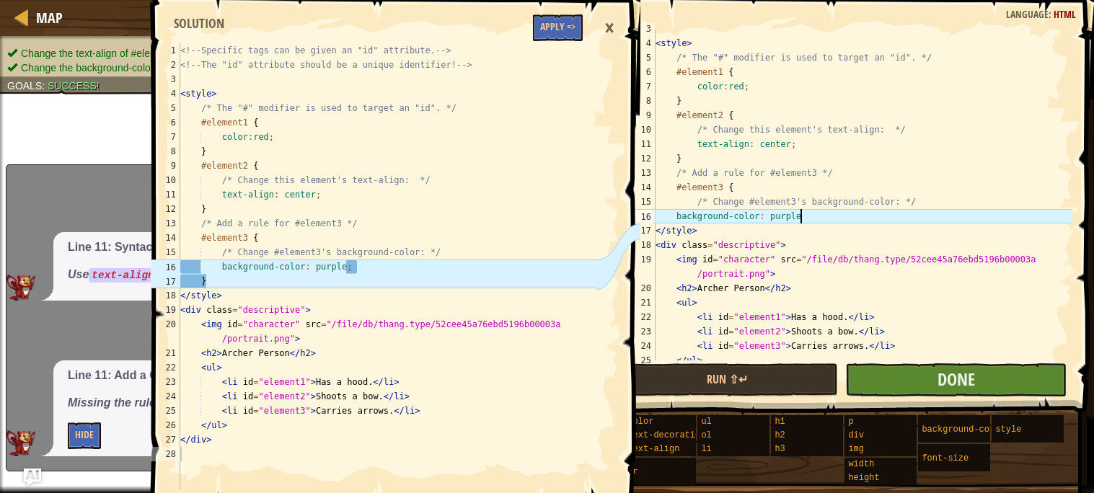
type textarea "background-color: purple"
click at [972, 391] on button "Done" at bounding box center [955, 379] width 221 height 33
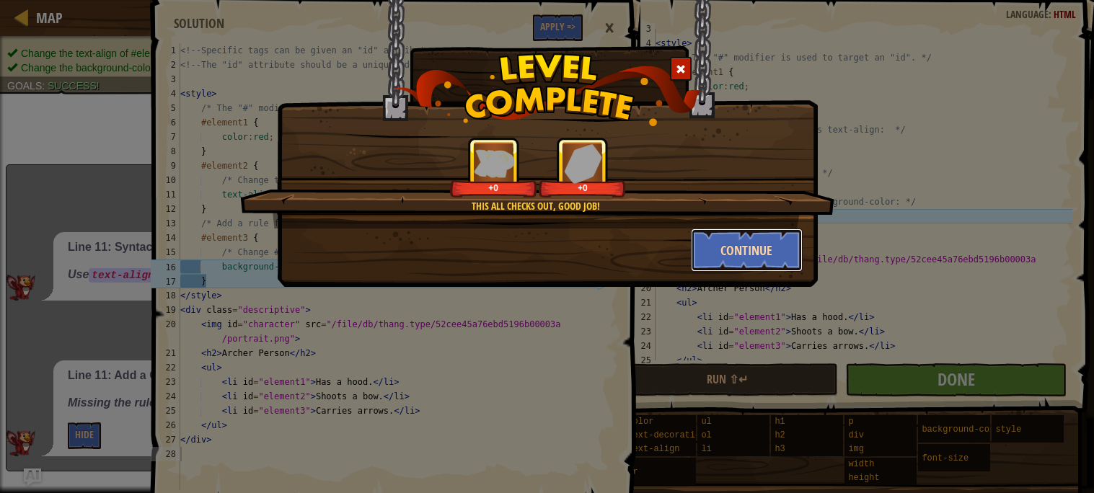
click at [746, 242] on button "Continue" at bounding box center [747, 250] width 112 height 43
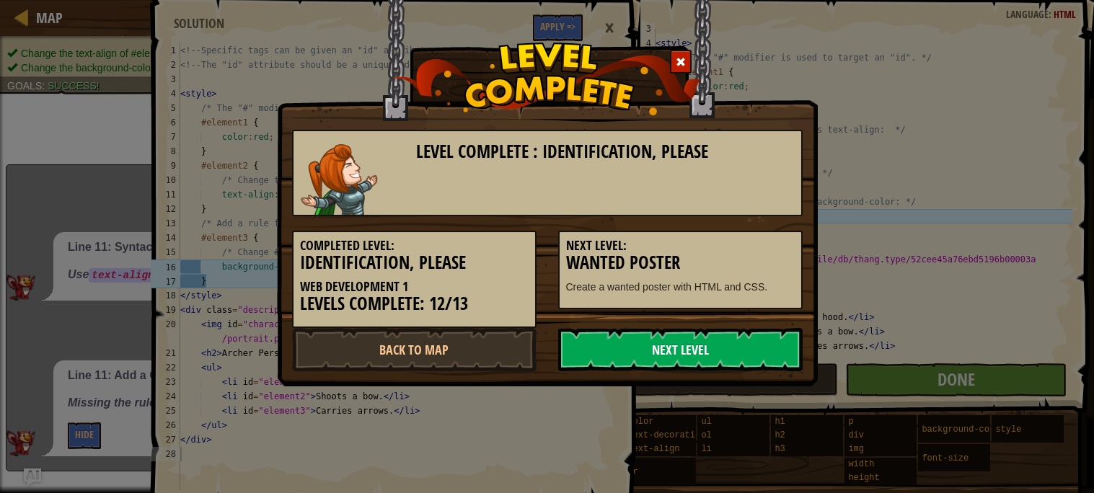
click at [665, 353] on link "Next Level" at bounding box center [680, 349] width 244 height 43
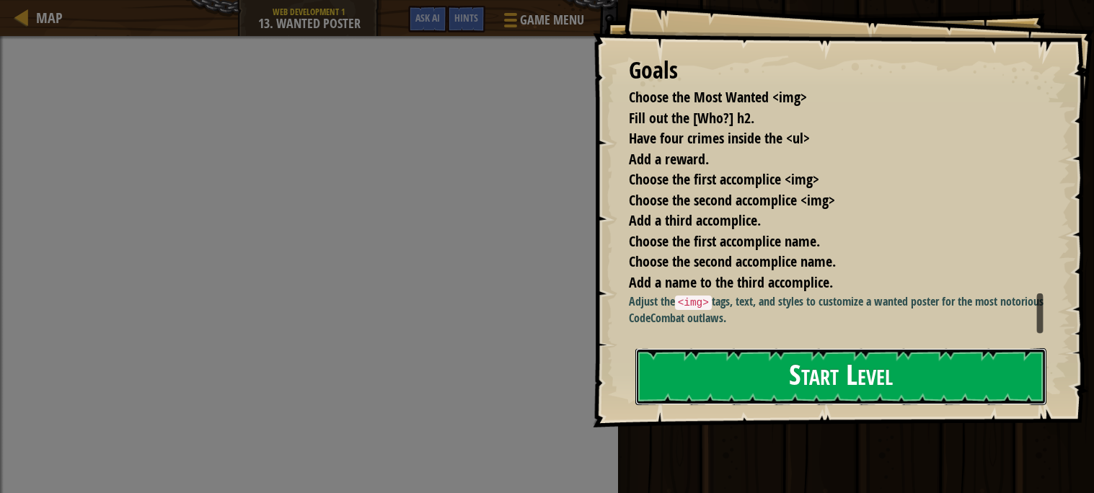
click at [703, 376] on button "Start Level" at bounding box center [840, 376] width 411 height 57
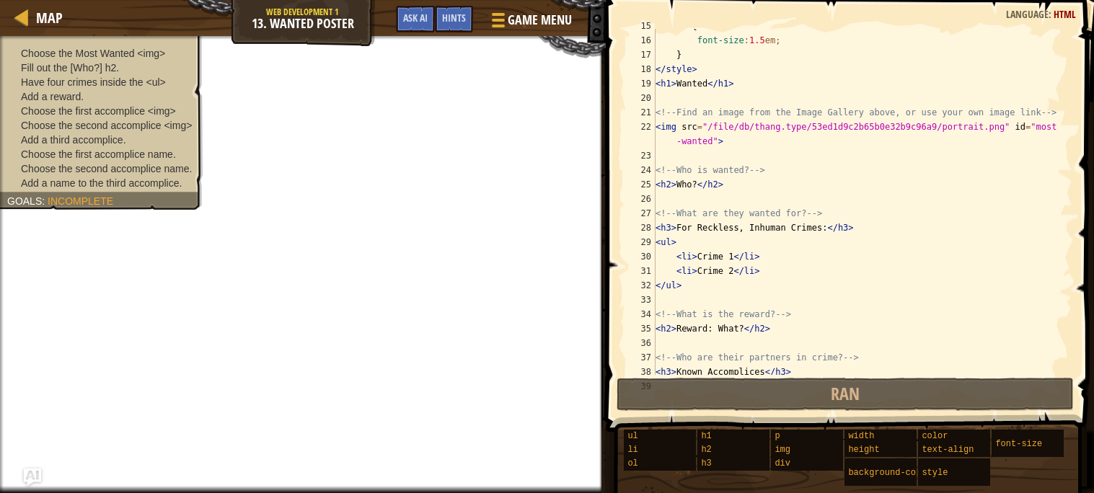
scroll to position [489, 0]
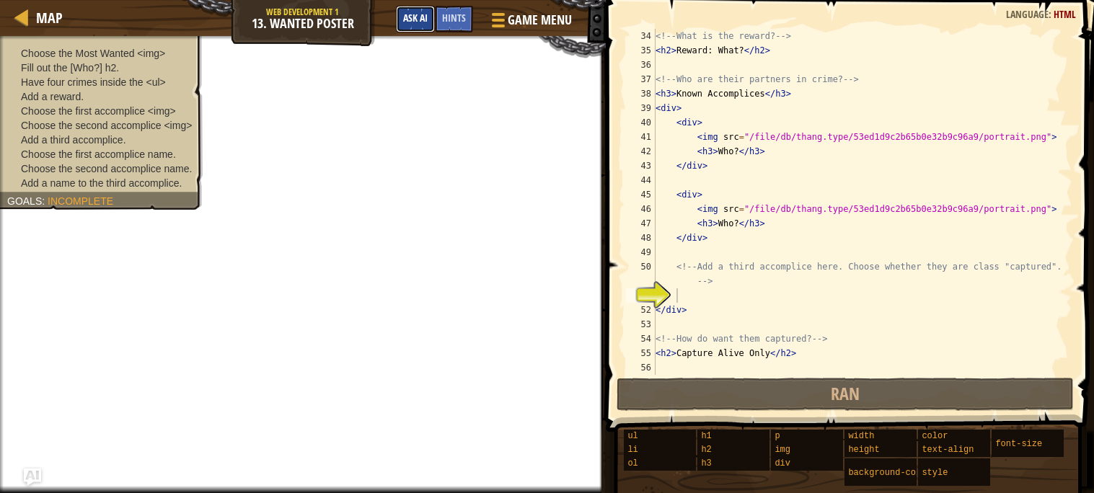
click at [419, 27] on button "Ask AI" at bounding box center [415, 19] width 39 height 27
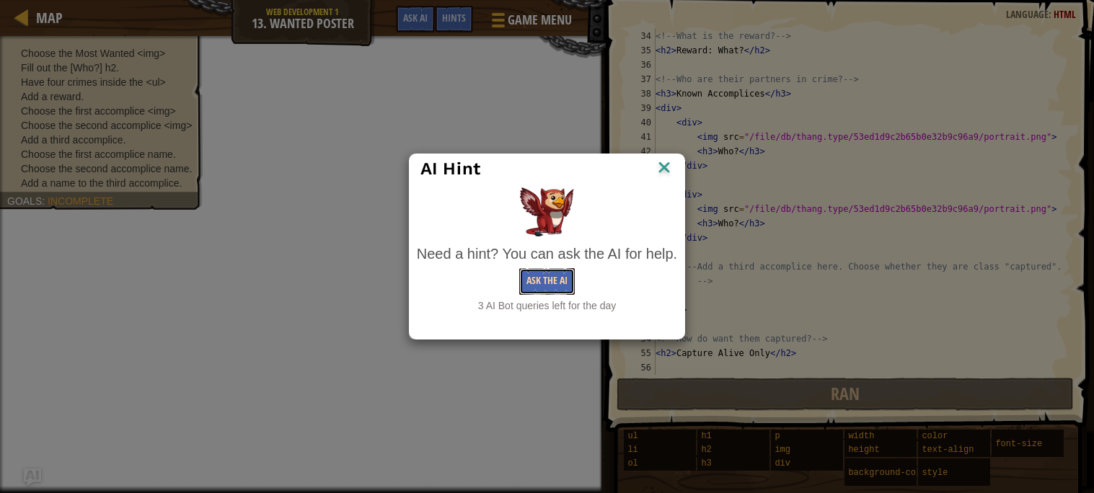
click at [566, 277] on button "Ask the AI" at bounding box center [547, 281] width 56 height 27
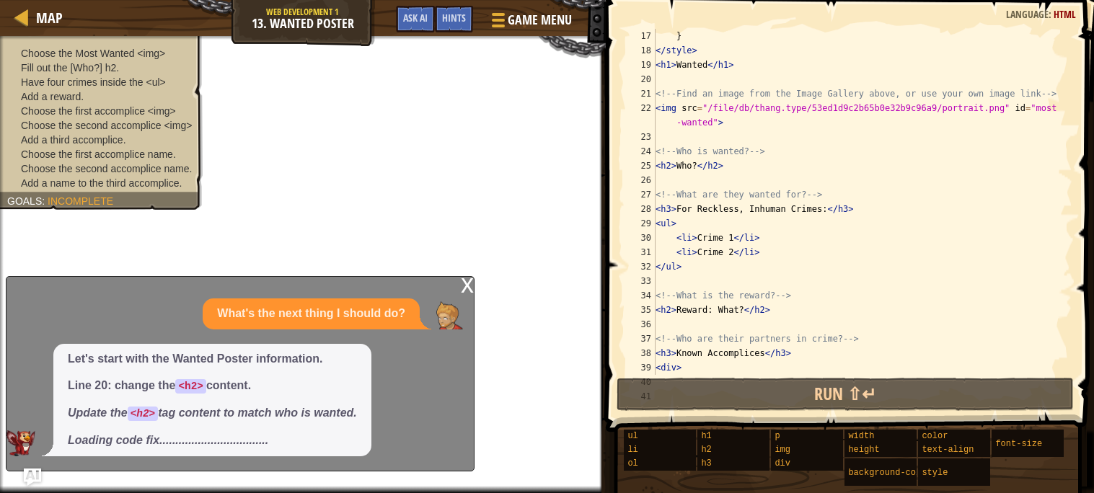
scroll to position [229, 0]
click at [683, 82] on div "font-size : 1.5 em ; } </ style > < h1 > Wanted </ h1 > <!-- Find an image from…" at bounding box center [862, 204] width 420 height 375
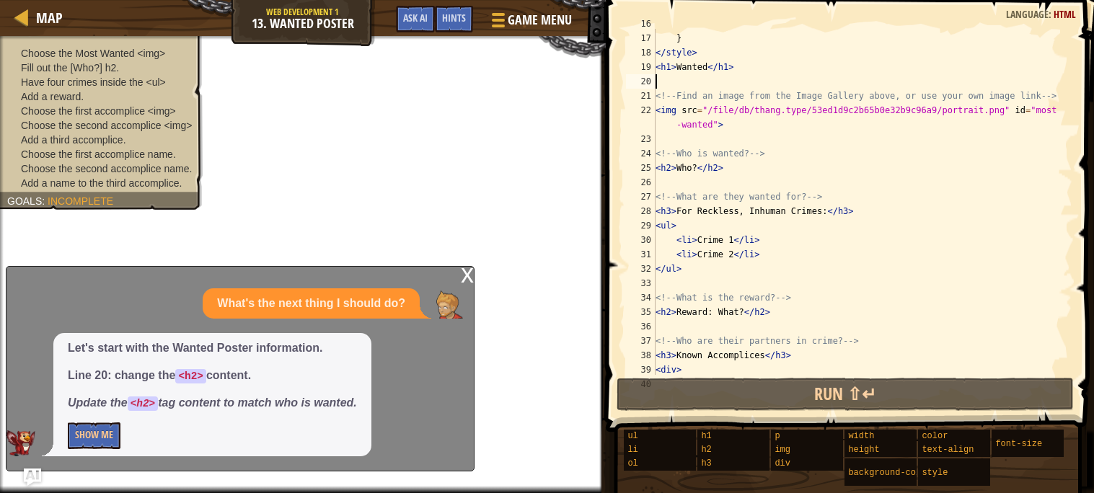
click at [696, 165] on div "font-size : 1.5 em ; } </ style > < h1 > Wanted </ h1 > <!-- Find an image from…" at bounding box center [862, 204] width 420 height 375
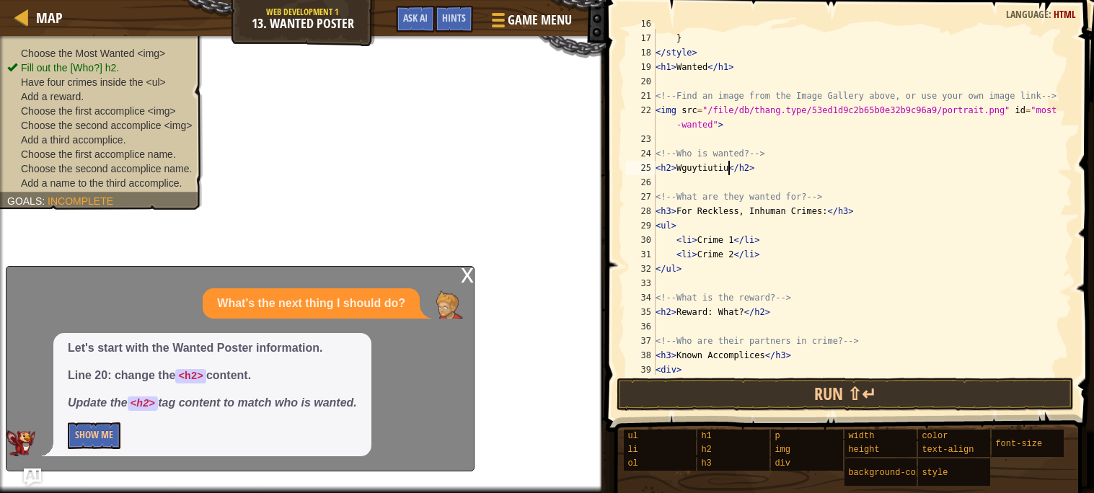
scroll to position [5, 6]
type textarea "<h2>Wguytiutiuyi</h2>"
click at [96, 440] on button "Show Me" at bounding box center [94, 435] width 53 height 27
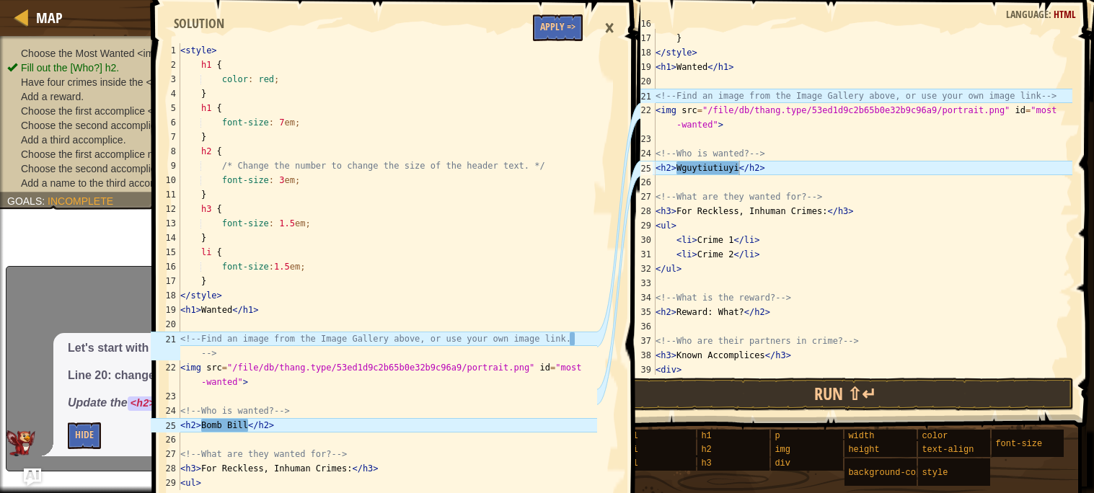
click at [608, 31] on div "×" at bounding box center [609, 28] width 25 height 33
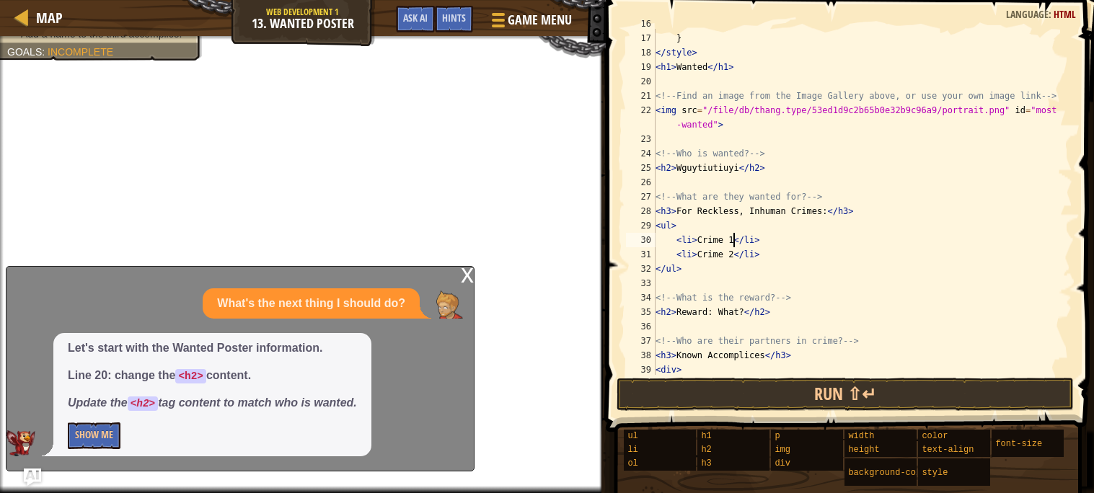
click at [733, 238] on div "font-size : 1.5 em ; } </ style > < h1 > Wanted </ h1 > <!-- Find an image from…" at bounding box center [862, 204] width 420 height 375
click at [735, 259] on div "font-size : 1.5 em ; } </ style > < h1 > Wanted </ h1 > <!-- Find an image from…" at bounding box center [862, 204] width 420 height 375
click at [742, 313] on div "font-size : 1.5 em ; } </ style > < h1 > Wanted </ h1 > <!-- Find an image from…" at bounding box center [862, 204] width 420 height 375
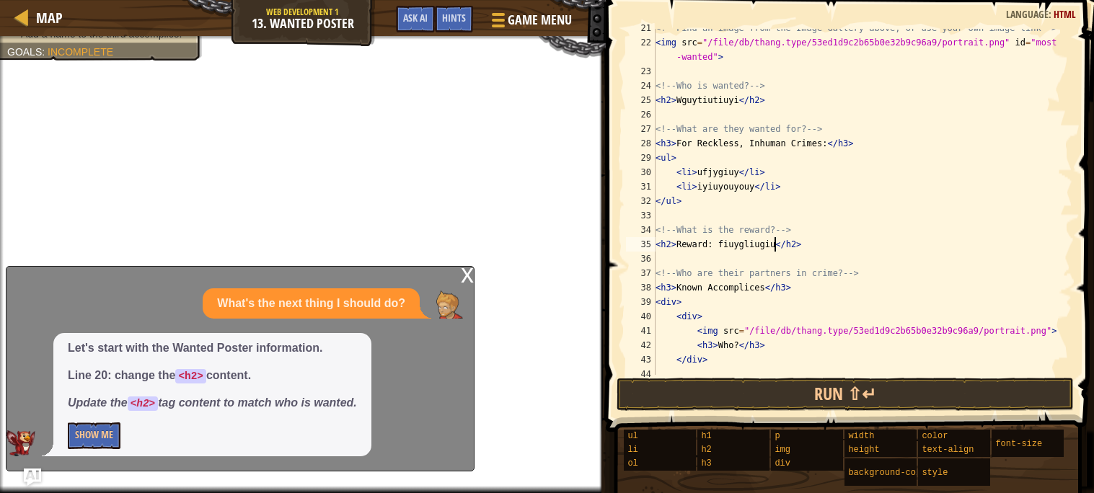
scroll to position [298, 0]
click at [457, 276] on div "x What's the next thing I should do? Let's start with the Wanted Poster informa…" at bounding box center [240, 368] width 469 height 205
click at [467, 274] on div "x" at bounding box center [467, 274] width 13 height 14
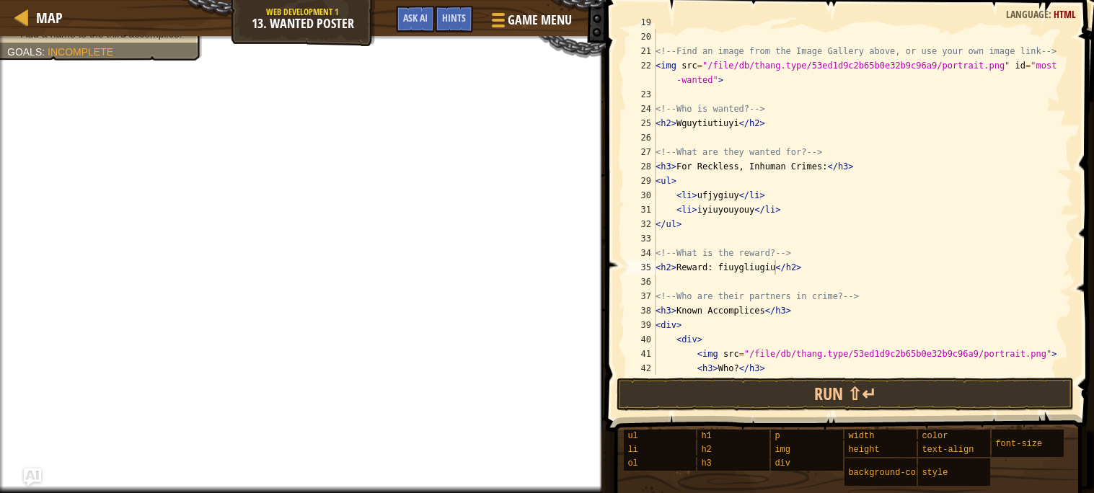
scroll to position [271, 0]
type textarea "<li>iyiuyouyouy</li>"
drag, startPoint x: 673, startPoint y: 211, endPoint x: 806, endPoint y: 209, distance: 132.7
click at [806, 209] on div "< h1 > Wanted </ h1 > <!-- Find an image from the Image Gallery above, or use y…" at bounding box center [862, 204] width 420 height 375
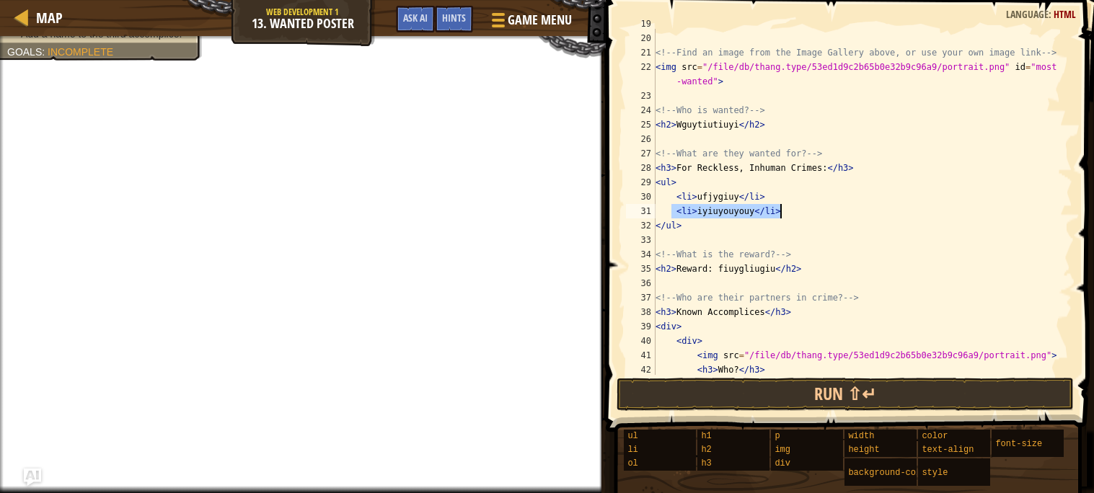
click at [793, 211] on div "< h1 > Wanted </ h1 > <!-- Find an image from the Image Gallery above, or use y…" at bounding box center [862, 202] width 420 height 346
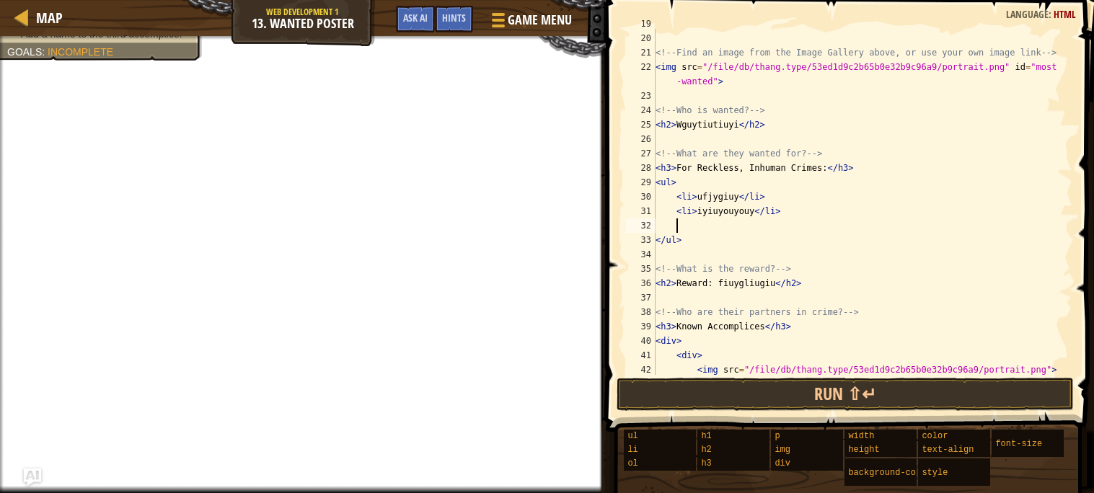
paste textarea "<li>iyiuyouyouy</li>"
type textarea "<li>iyiuyouyouy</li>"
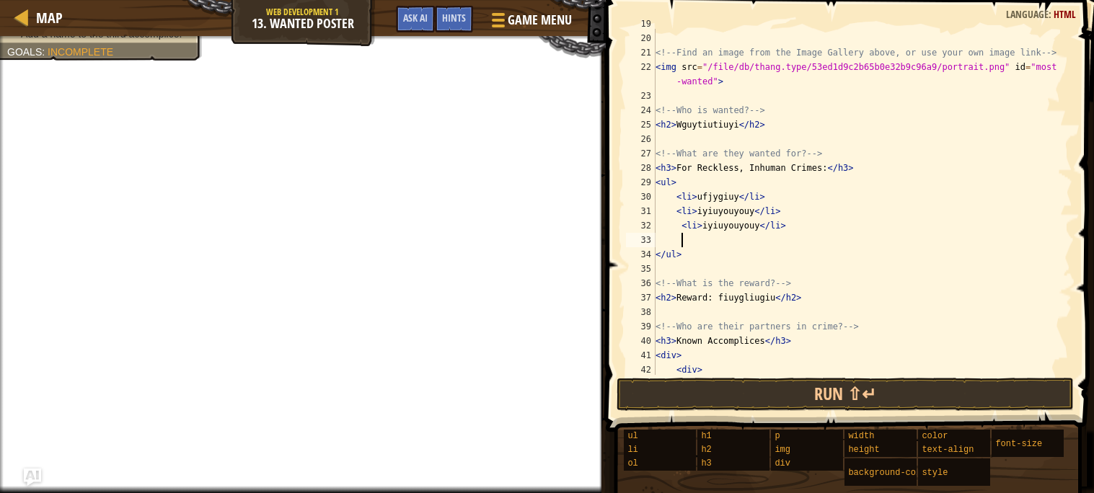
paste textarea "<li>iyiuyouyouy</li>"
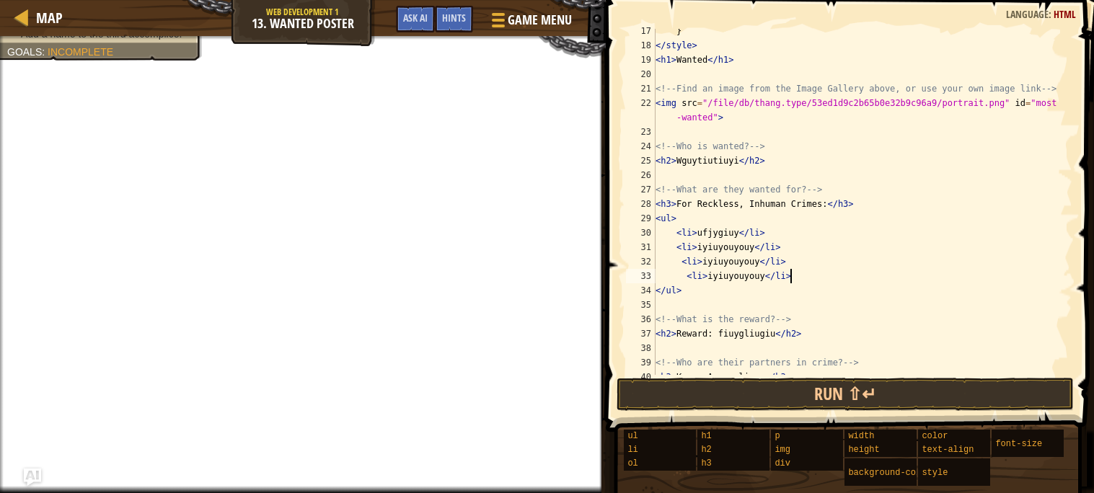
scroll to position [236, 0]
click at [943, 100] on div "} </ style > < h1 > Wanted </ h1 > <!-- Find an image from the Image Gallery ab…" at bounding box center [862, 211] width 420 height 375
click at [887, 102] on div "} </ style > < h1 > Wanted </ h1 > <!-- Find an image from the Image Gallery ab…" at bounding box center [862, 211] width 420 height 375
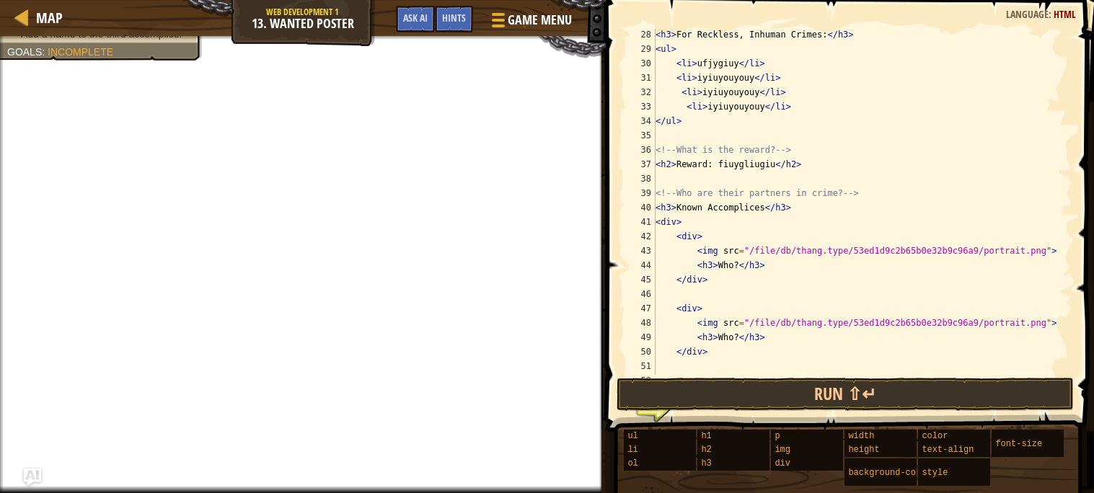
scroll to position [404, 0]
click at [923, 249] on div "< h3 > For Reckless, Inhuman Crimes: </ h3 > < ul > < li > ufjygiuy </ li > < l…" at bounding box center [862, 221] width 420 height 389
click at [931, 318] on div "< h3 > For Reckless, Inhuman Crimes: </ h3 > < ul > < li > ufjygiuy </ li > < l…" at bounding box center [862, 221] width 420 height 389
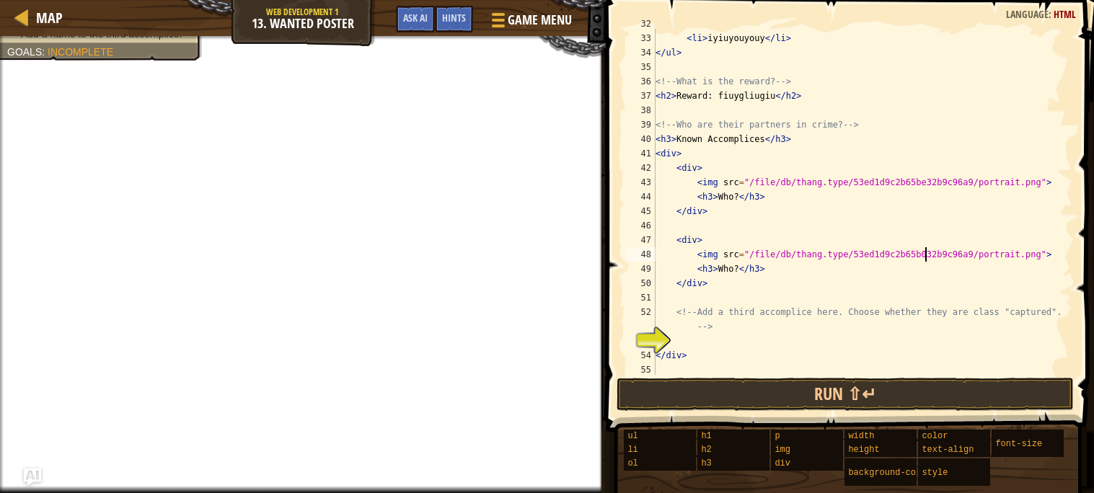
scroll to position [479, 0]
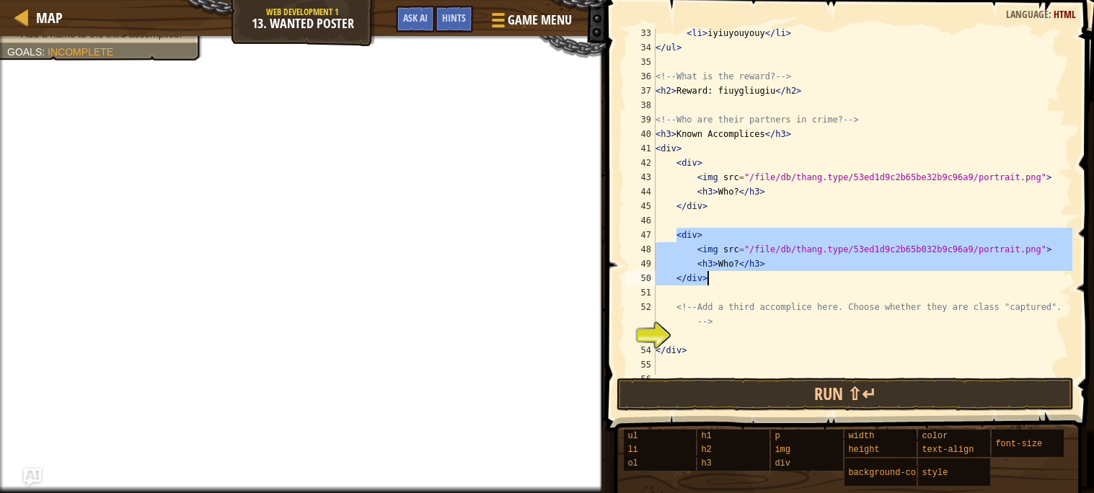
drag, startPoint x: 675, startPoint y: 236, endPoint x: 751, endPoint y: 273, distance: 84.5
click at [751, 273] on div "< li > iyiuyouyouy </ li > </ ul > <!-- What is the reward? --> < h2 > Reward: …" at bounding box center [862, 213] width 420 height 375
click at [753, 277] on div "< li > iyiuyouyouy </ li > </ ul > <!-- What is the reward? --> < h2 > Reward: …" at bounding box center [862, 202] width 420 height 346
type textarea "</div>"
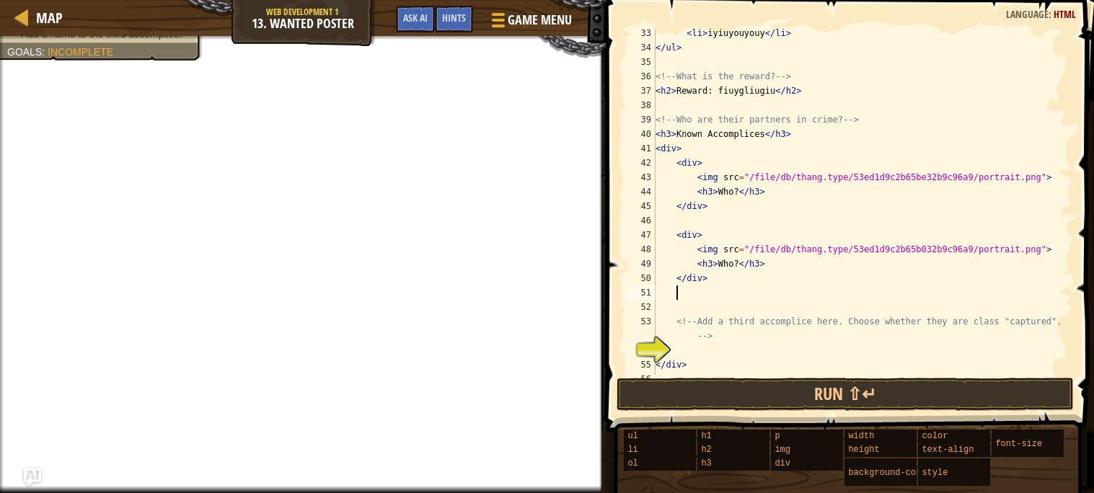
paste textarea "</div>"
type textarea "</div>"
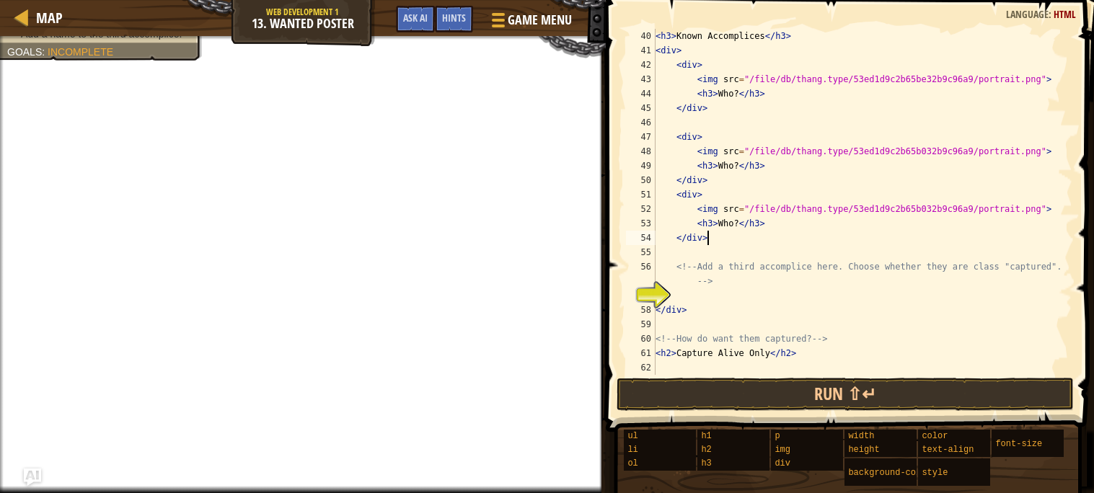
scroll to position [576, 0]
click at [736, 296] on div "< h3 > Known Accomplices </ h3 > < div > < div > < img src = "/file/db/thang.ty…" at bounding box center [862, 216] width 420 height 375
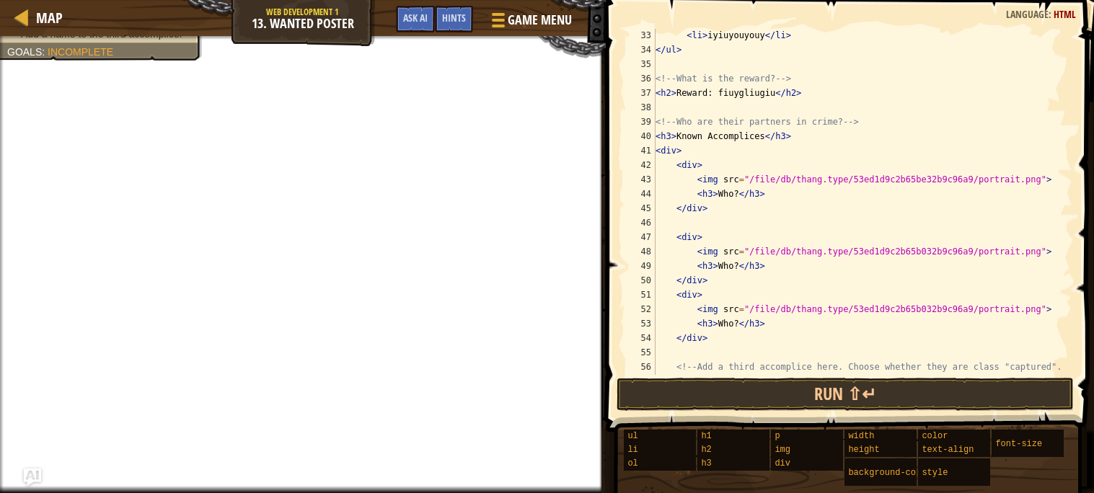
scroll to position [474, 0]
click at [737, 195] on div "< li > iyiuyouyouy </ li > < li > iyiuyouyouy </ li > </ ul > <!-- What is the …" at bounding box center [862, 210] width 420 height 389
click at [737, 270] on div "< li > iyiuyouyouy </ li > < li > iyiuyouyouy </ li > </ ul > <!-- What is the …" at bounding box center [862, 210] width 420 height 389
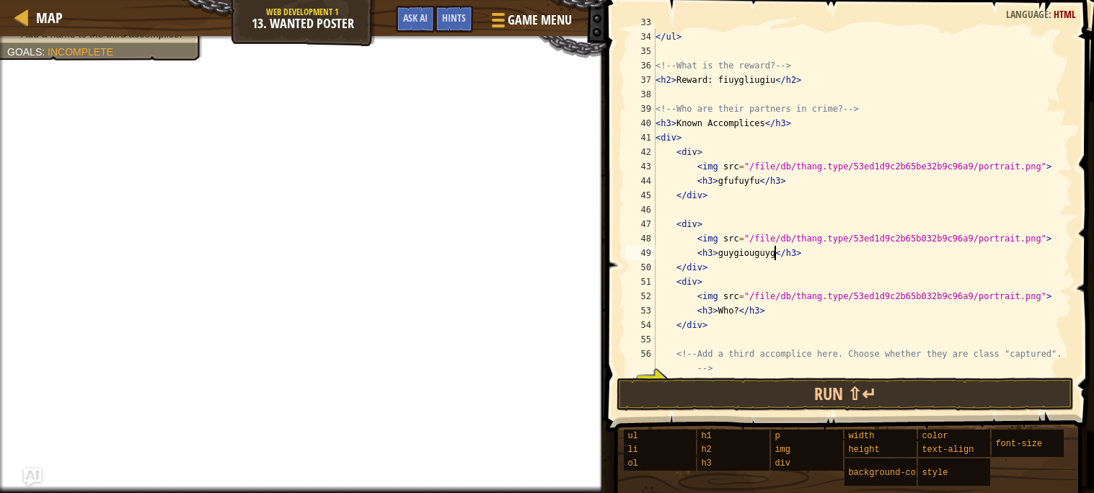
scroll to position [520, 0]
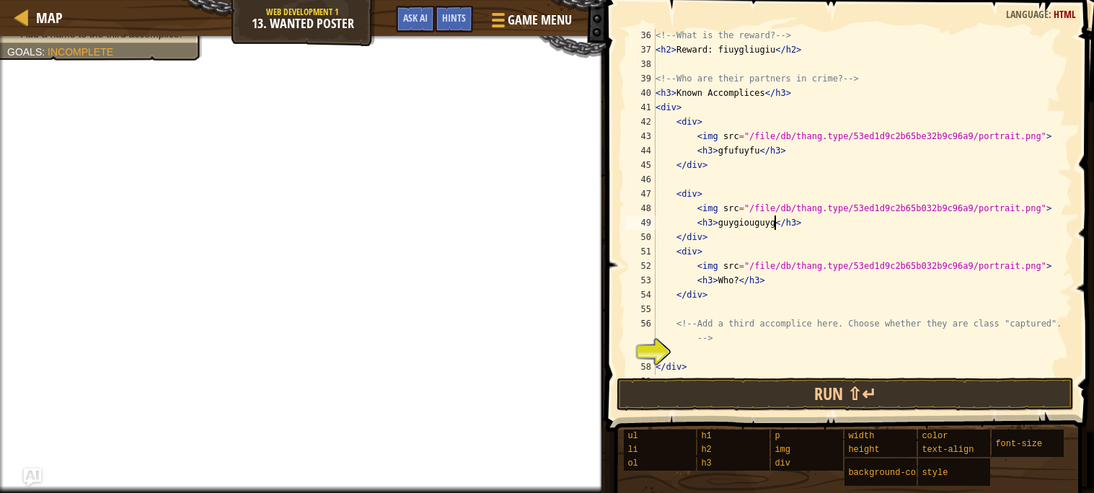
click at [737, 280] on div "<!-- What is the reward? --> < h2 > Reward: fiuygliugiu </ h2 > <!-- Who are th…" at bounding box center [862, 215] width 420 height 375
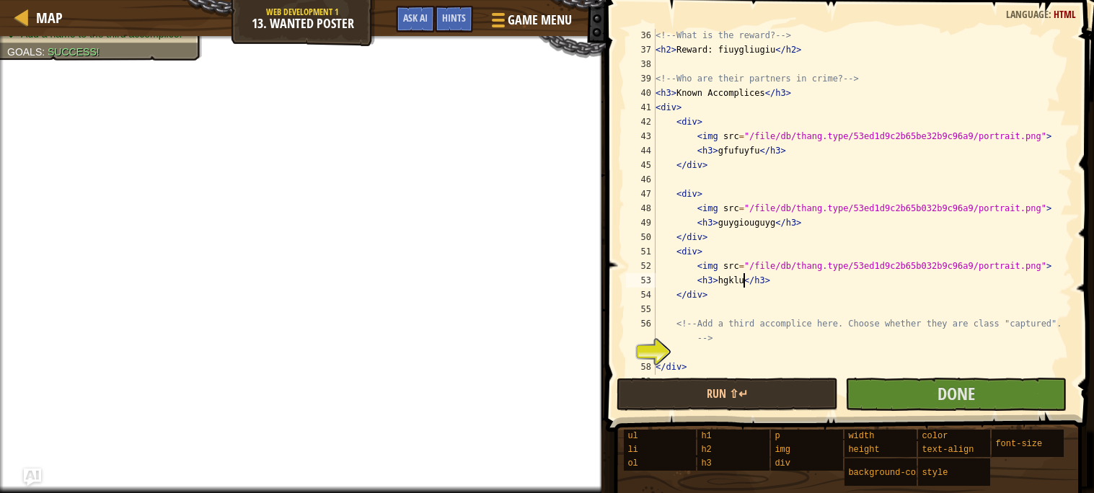
scroll to position [6, 9]
type textarea "<h3>hgkluglkugiu</h3>"
click at [915, 385] on button "Done" at bounding box center [955, 394] width 221 height 33
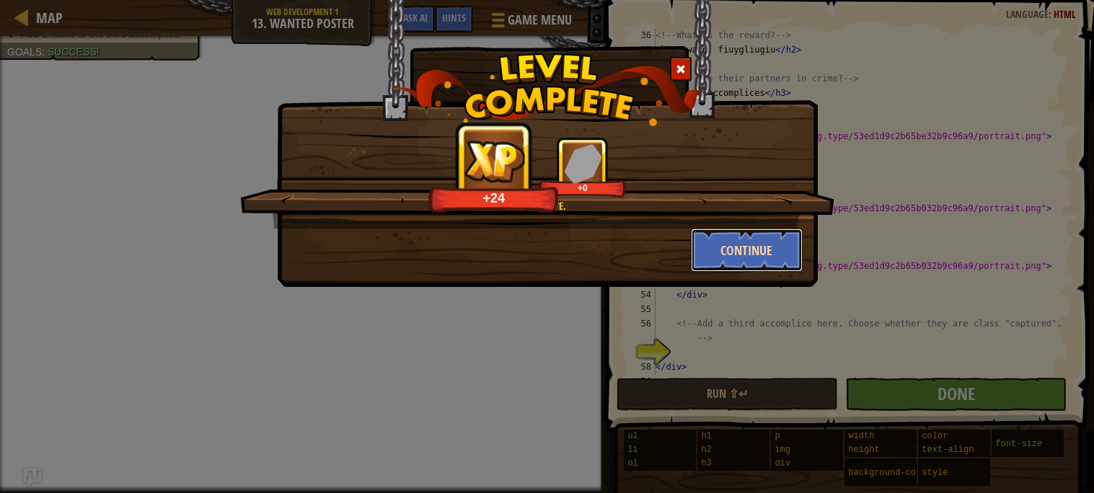
click at [726, 257] on button "Continue" at bounding box center [747, 250] width 112 height 43
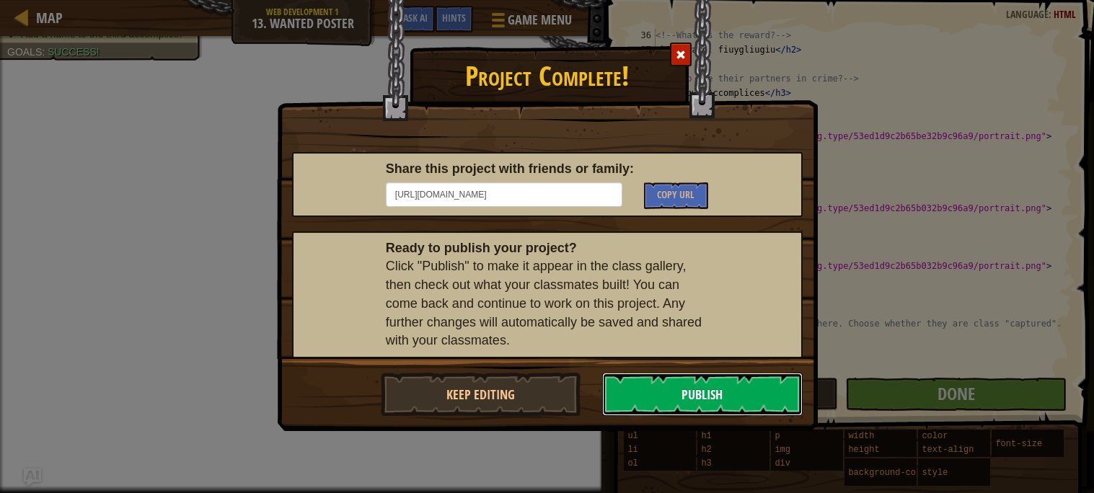
click at [673, 385] on button "Publish" at bounding box center [702, 394] width 200 height 43
